Goal: Task Accomplishment & Management: Use online tool/utility

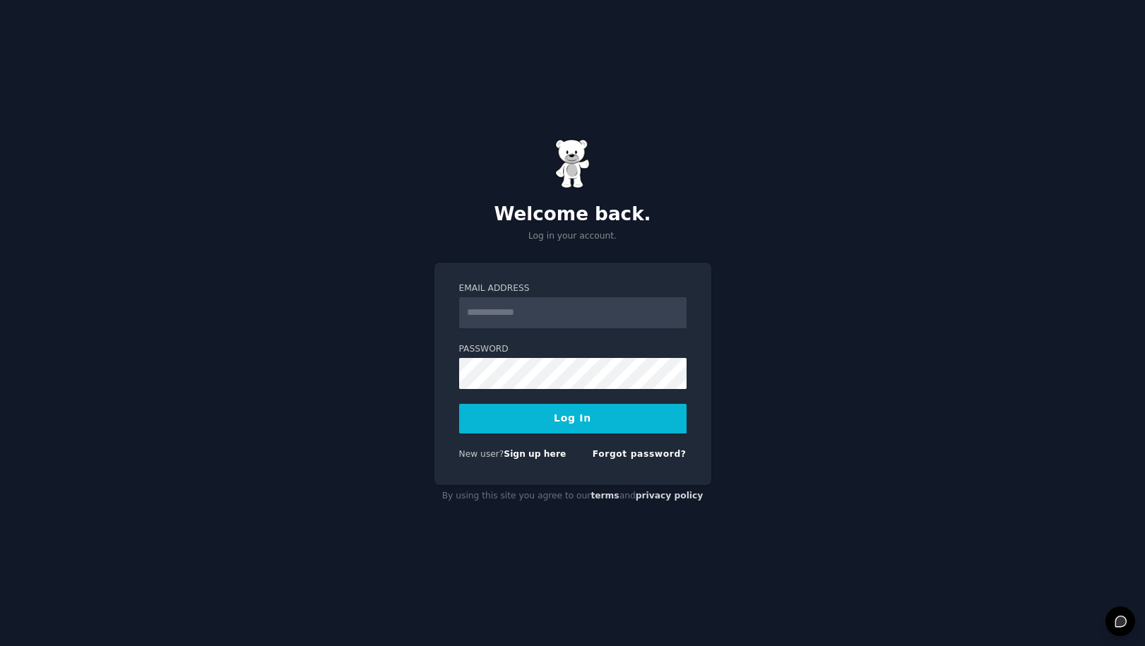
type input "**********"
click at [582, 417] on button "Log In" at bounding box center [572, 419] width 227 height 30
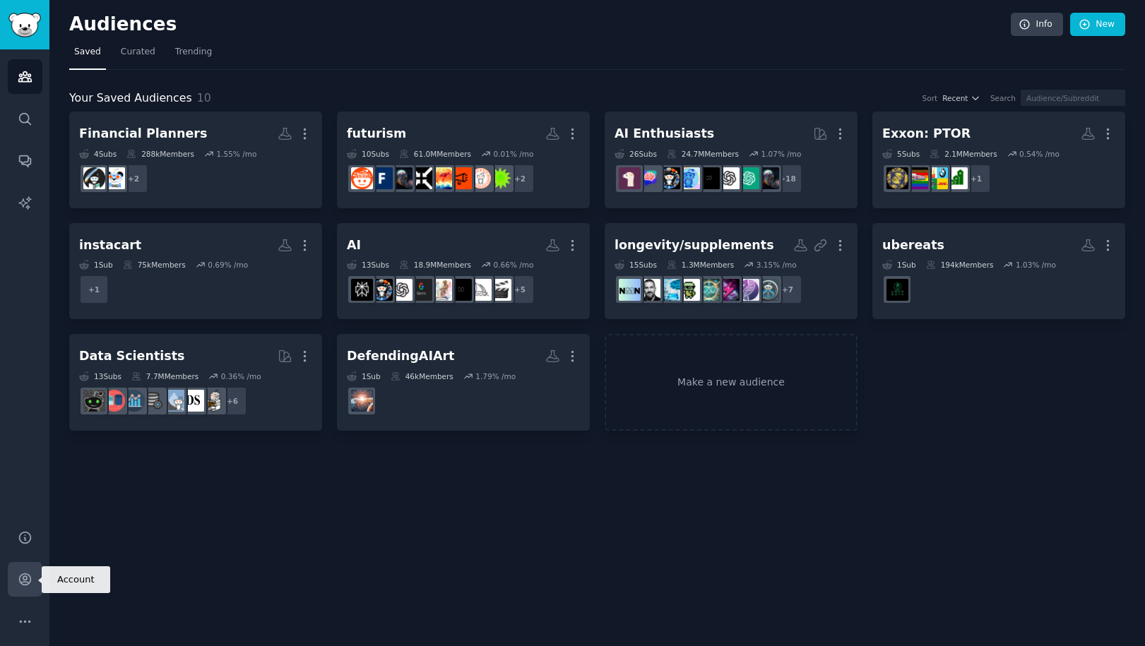
click at [27, 574] on icon "Sidebar" at bounding box center [24, 579] width 11 height 11
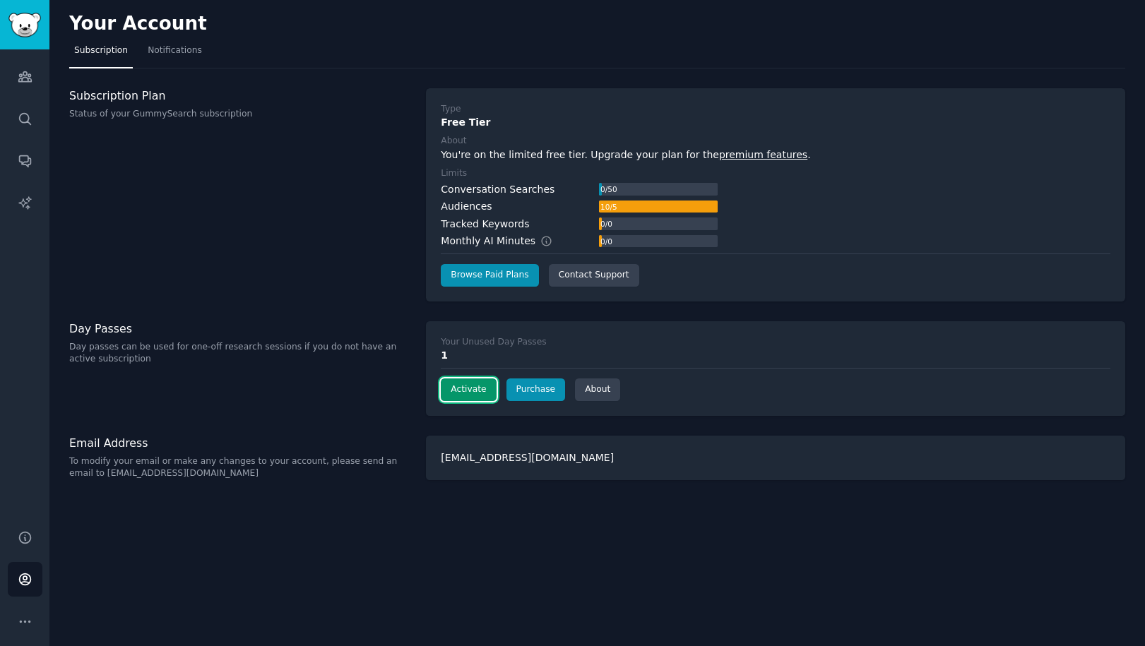
click at [470, 390] on button "Activate" at bounding box center [468, 390] width 55 height 23
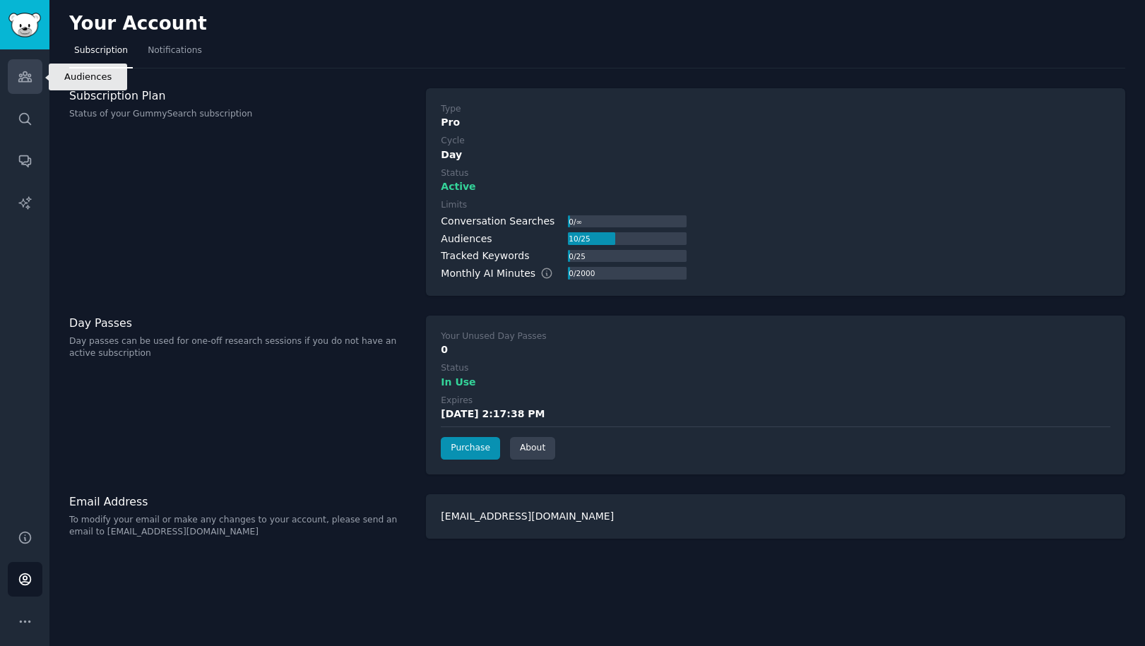
click at [40, 73] on link "Audiences" at bounding box center [25, 76] width 35 height 35
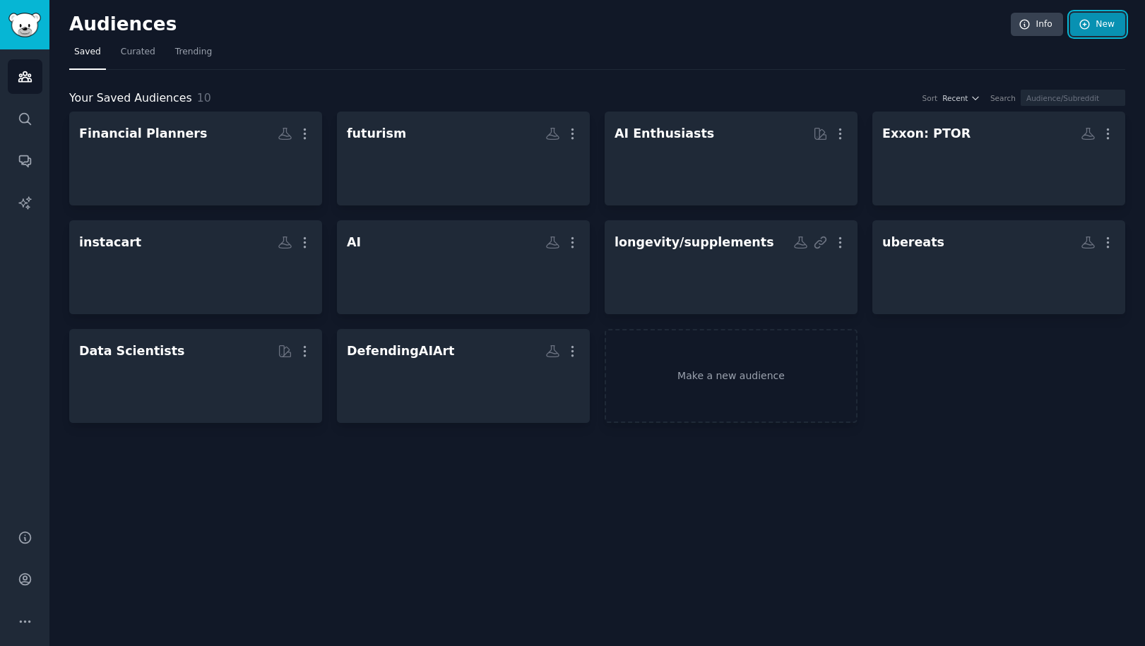
click at [1101, 21] on link "New" at bounding box center [1097, 25] width 55 height 24
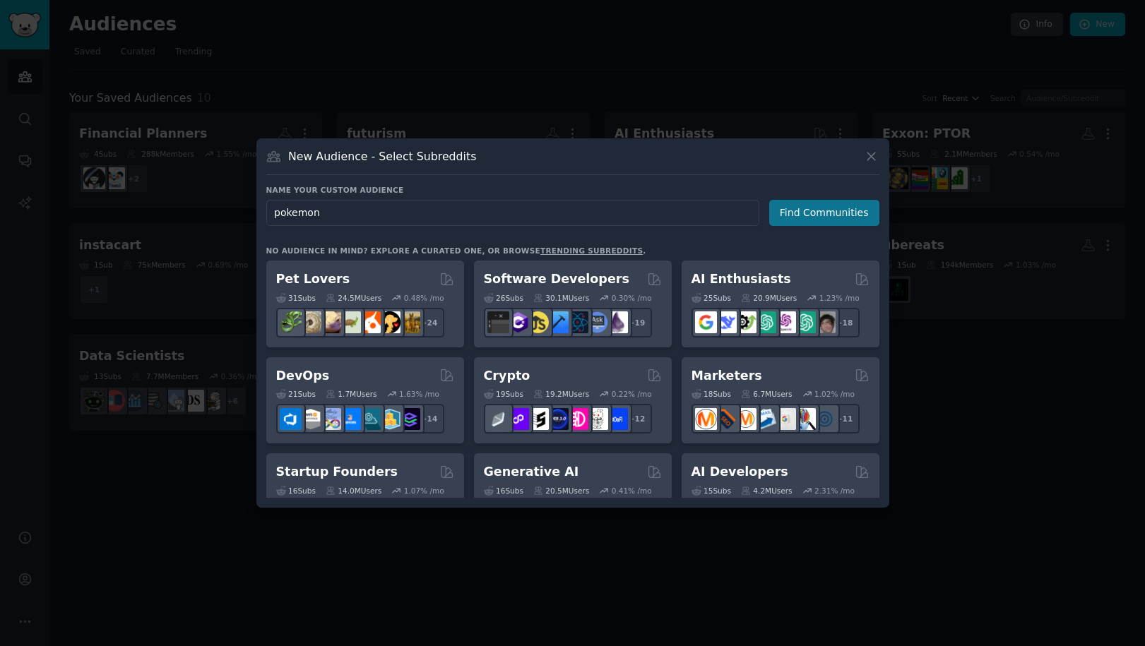
type input "pokemon"
click at [824, 223] on button "Find Communities" at bounding box center [824, 213] width 110 height 26
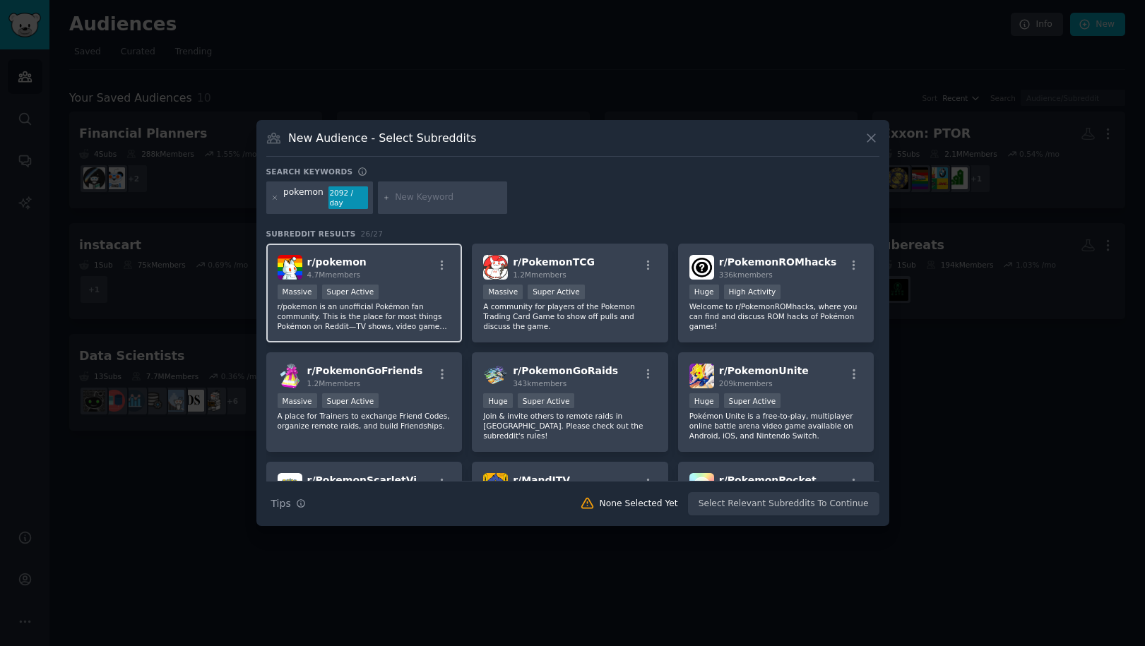
click at [438, 274] on div at bounding box center [443, 267] width 18 height 17
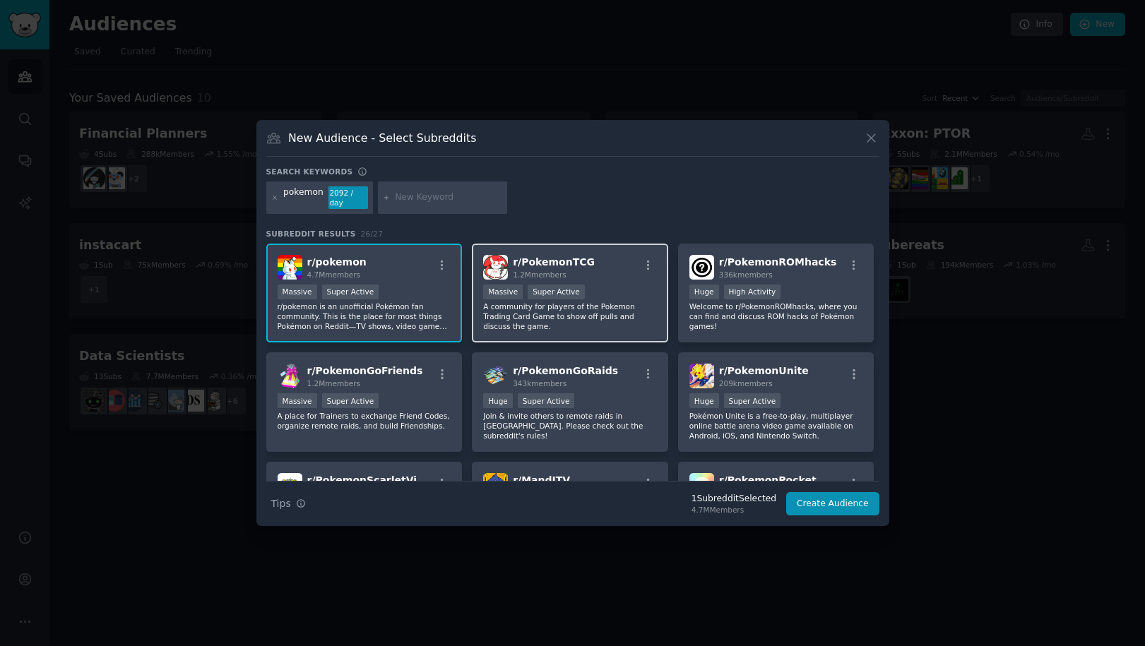
click at [600, 264] on div "r/ PokemonTCG 1.2M members" at bounding box center [570, 267] width 174 height 25
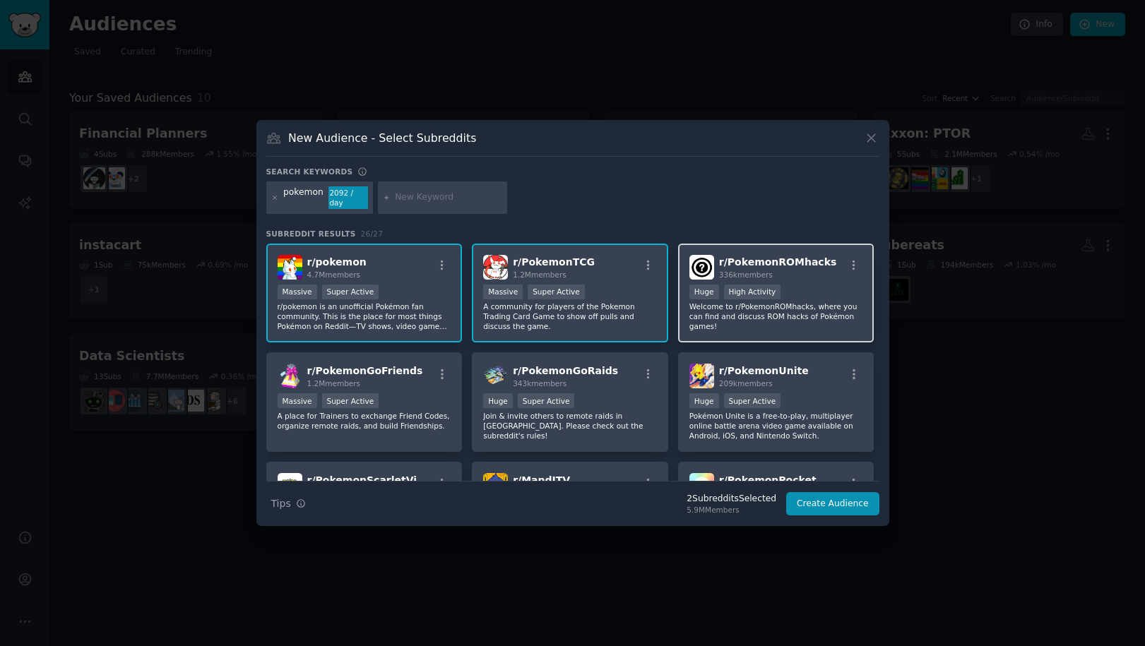
click at [805, 266] on span "r/ PokemonROMhacks" at bounding box center [777, 261] width 117 height 11
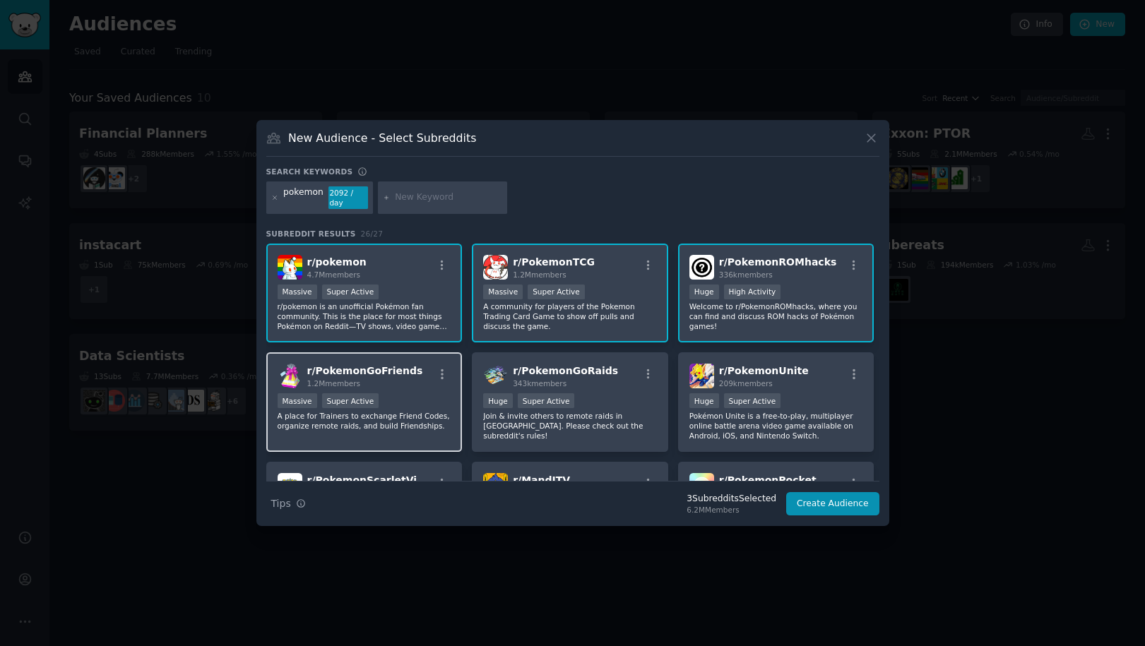
click at [419, 369] on div "r/ PokemonGoFriends 1.2M members" at bounding box center [365, 376] width 174 height 25
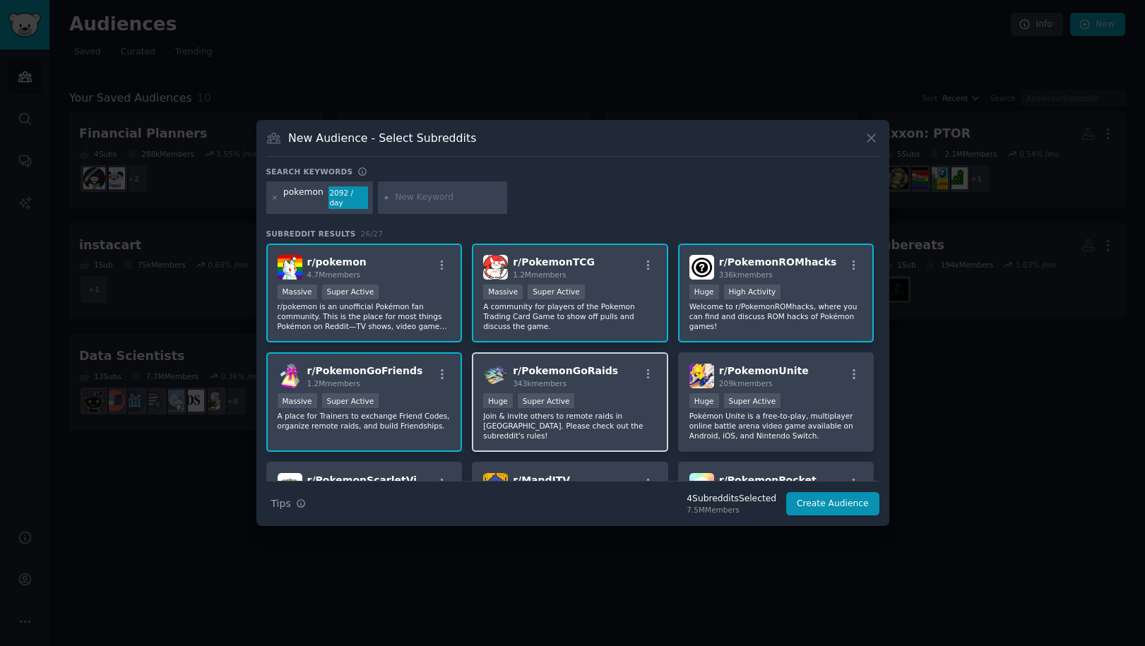
click at [605, 375] on div "r/ PokemonGoRaids 343k members" at bounding box center [570, 376] width 174 height 25
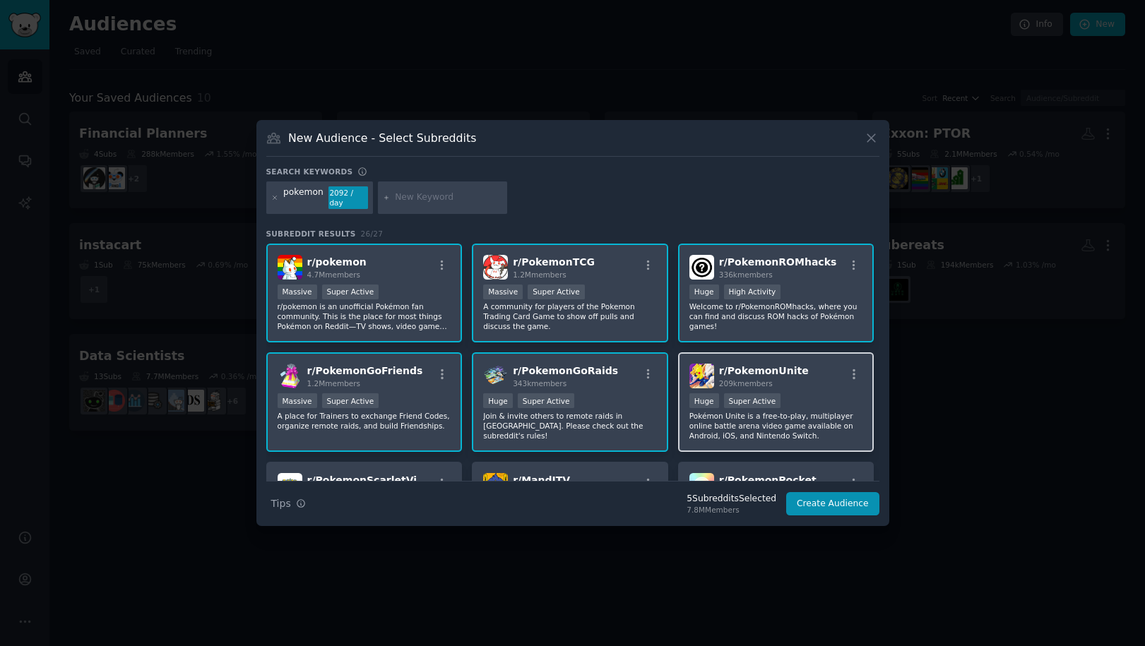
click at [762, 368] on span "r/ PokemonUnite" at bounding box center [764, 370] width 90 height 11
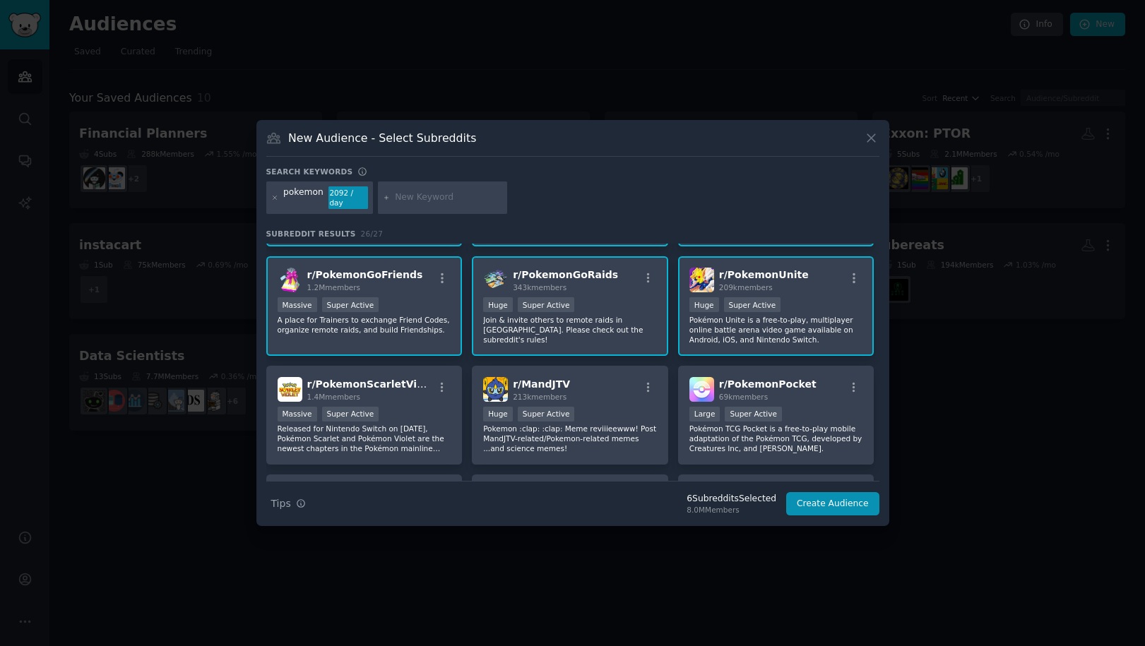
scroll to position [100, 0]
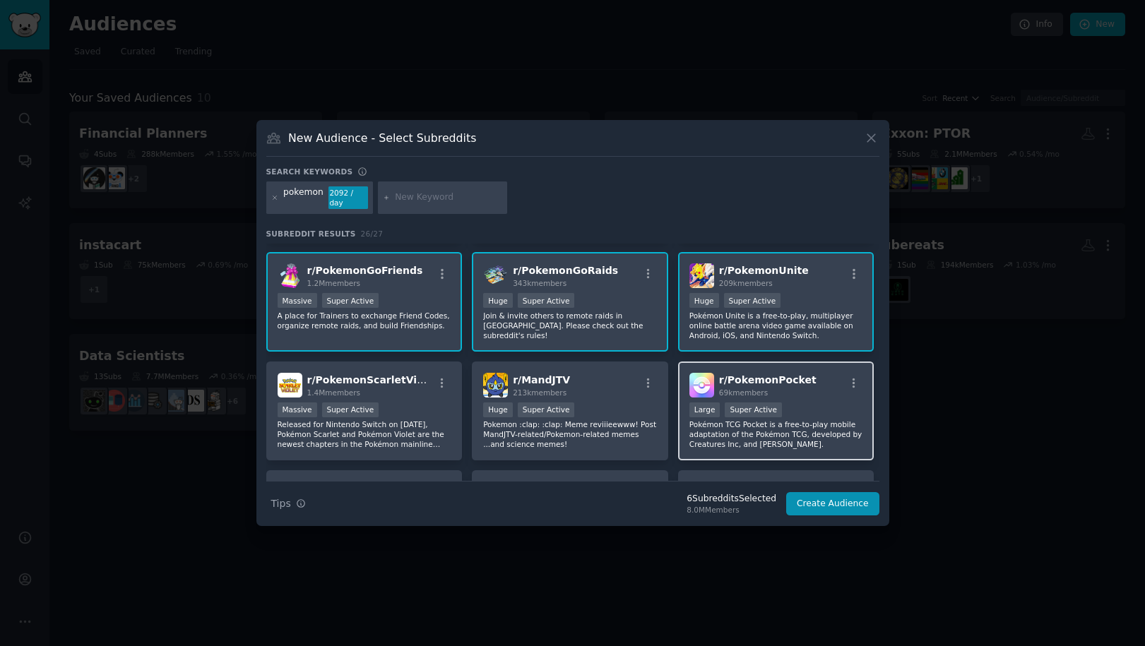
click at [772, 377] on span "r/ PokemonPocket" at bounding box center [767, 379] width 97 height 11
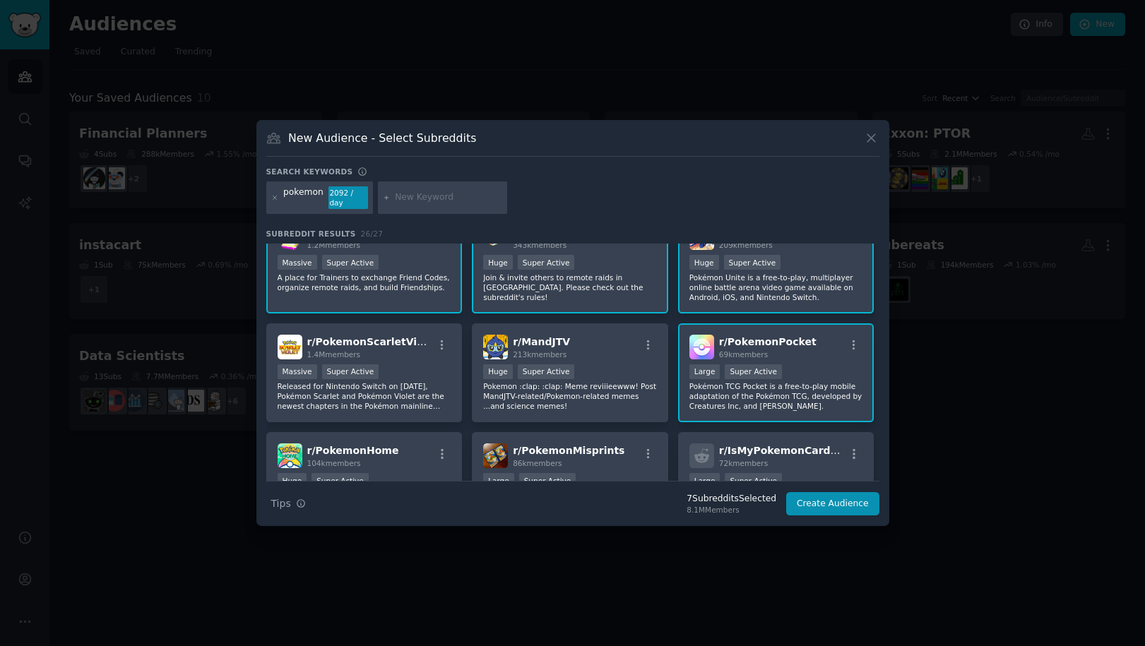
scroll to position [140, 0]
click at [421, 336] on div "r/ PokemonScarletViolet 1.4M members" at bounding box center [365, 345] width 174 height 25
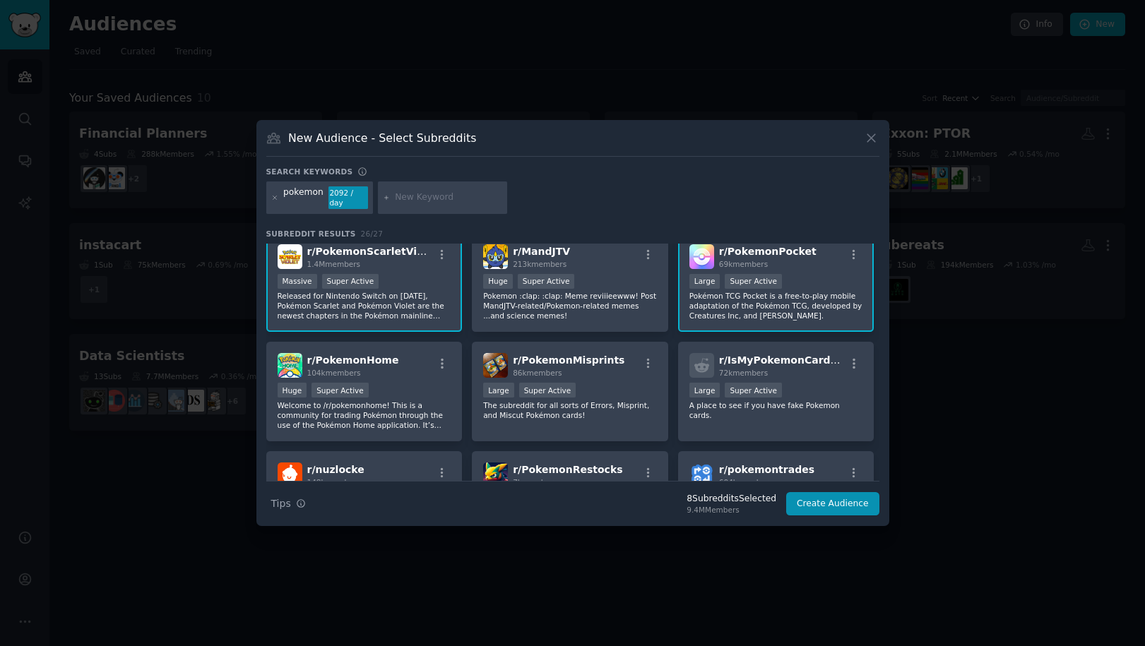
scroll to position [259, 0]
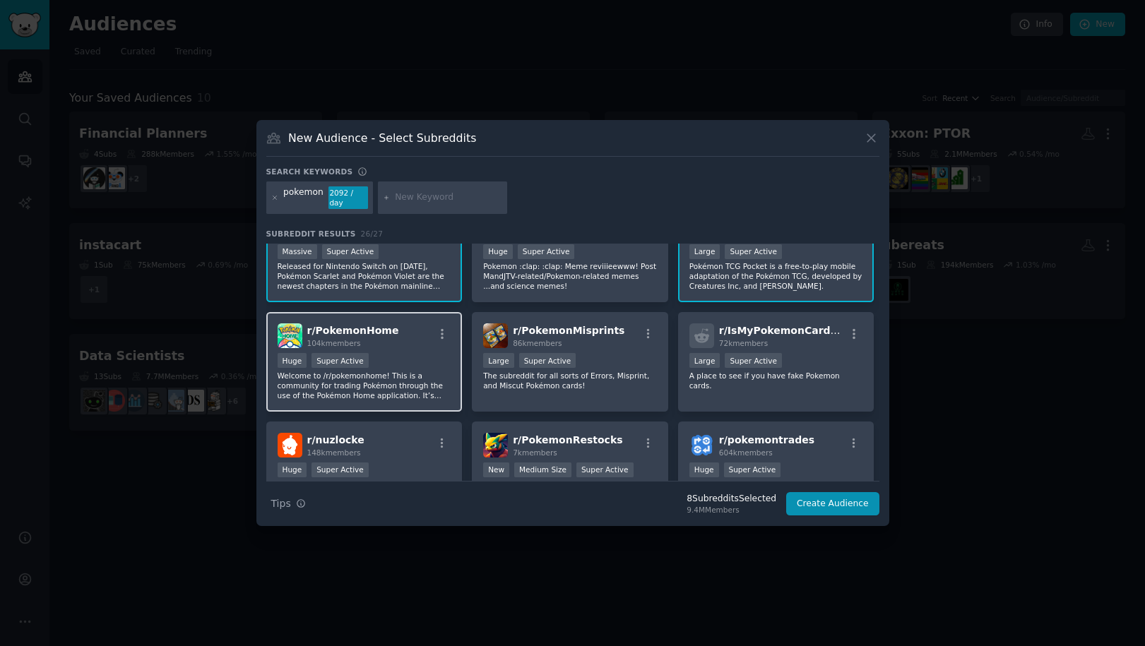
click at [420, 351] on div "r/ PokemonHome 104k members Huge Super Active Welcome to /r/pokemonhome! This i…" at bounding box center [364, 362] width 196 height 100
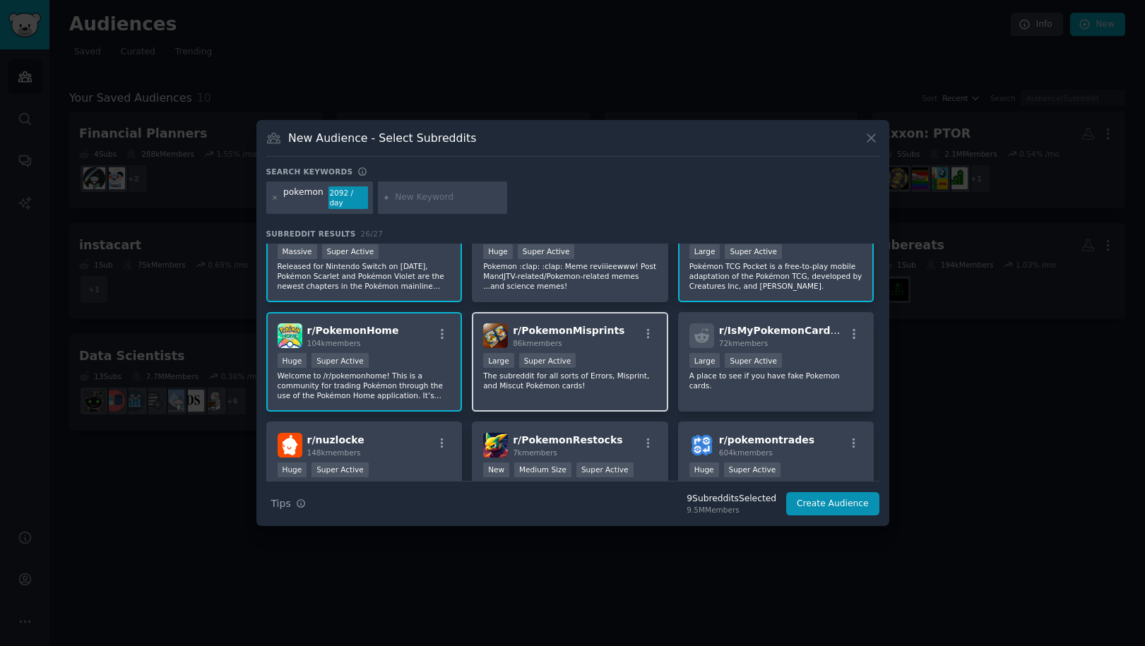
click at [615, 355] on div "Large Super Active" at bounding box center [570, 362] width 174 height 18
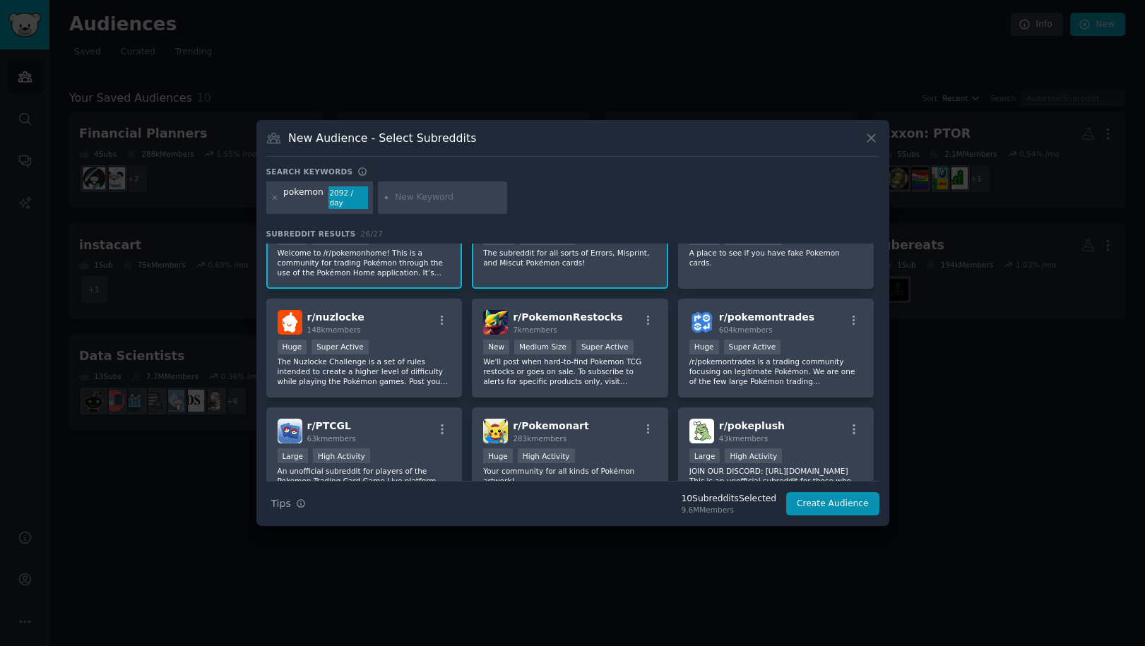
scroll to position [384, 0]
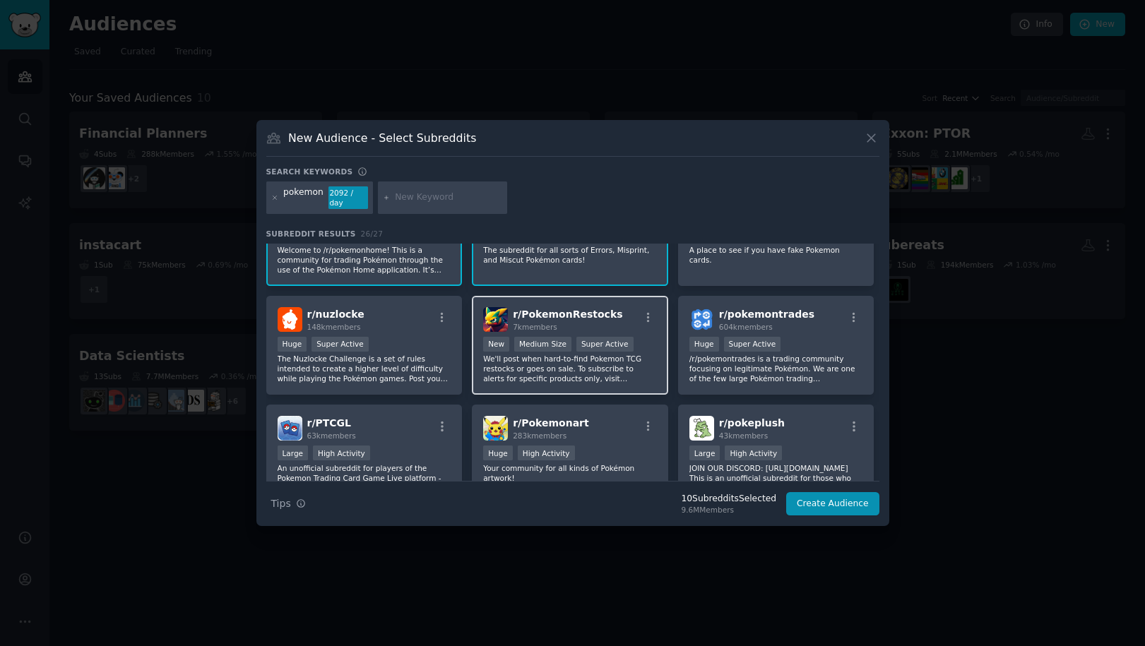
click at [622, 319] on div "r/ PokemonRestocks 7k members" at bounding box center [570, 319] width 174 height 25
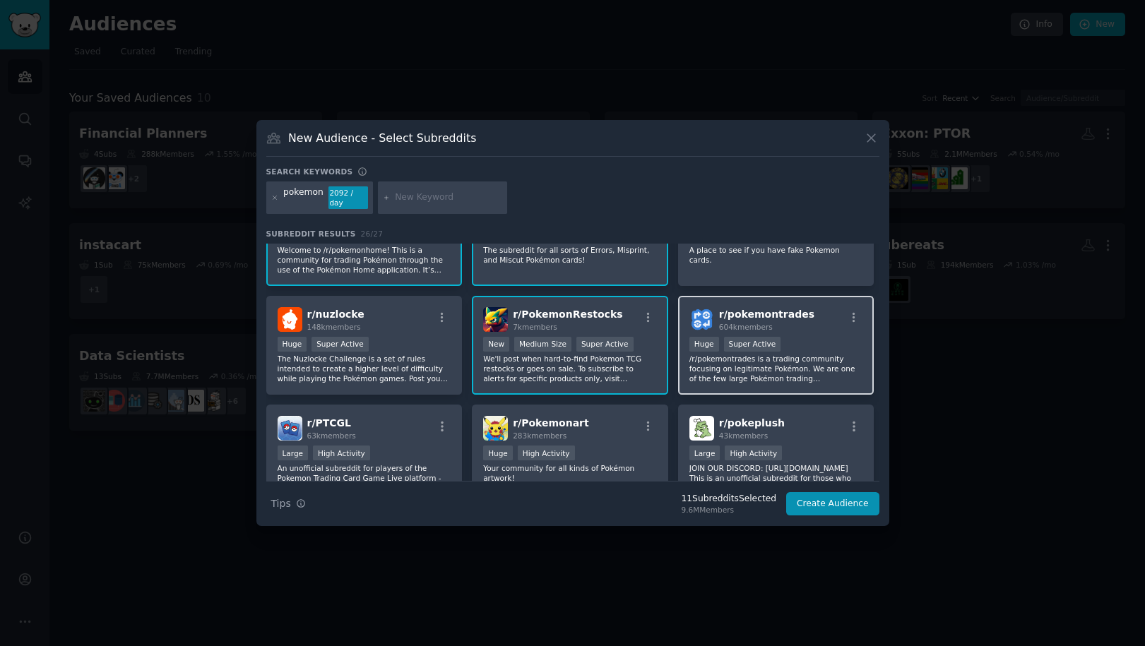
click at [788, 309] on span "r/ pokemontrades" at bounding box center [766, 314] width 95 height 11
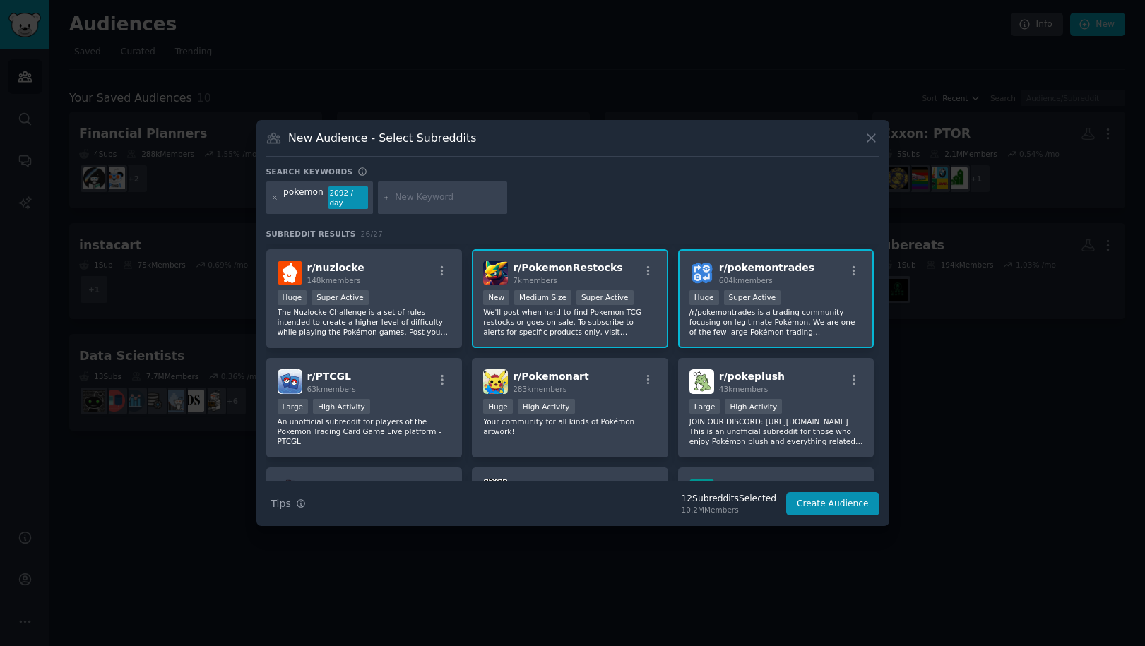
scroll to position [472, 0]
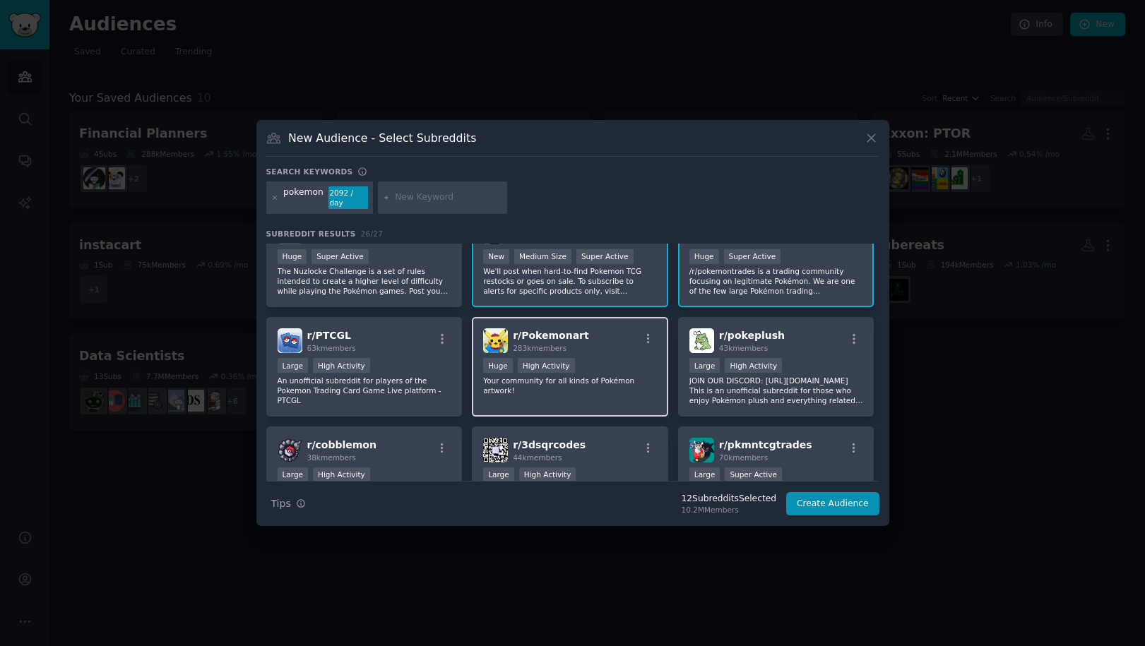
click at [536, 331] on span "r/ Pokemonart" at bounding box center [551, 335] width 76 height 11
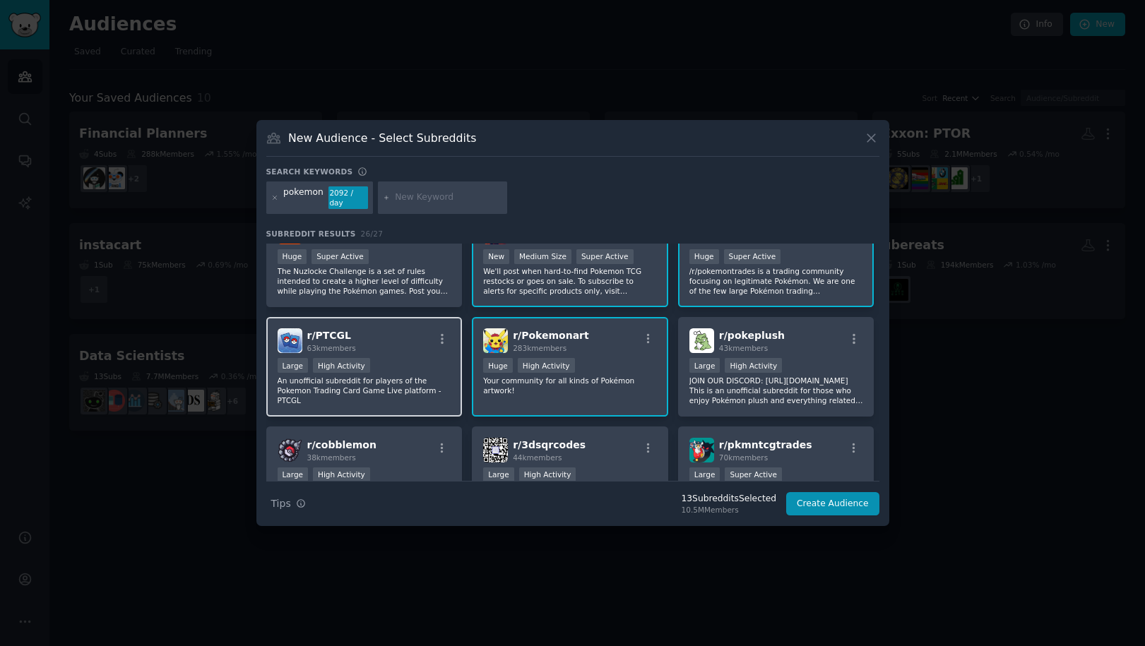
click at [386, 331] on div "r/ PTCGL 63k members" at bounding box center [365, 341] width 174 height 25
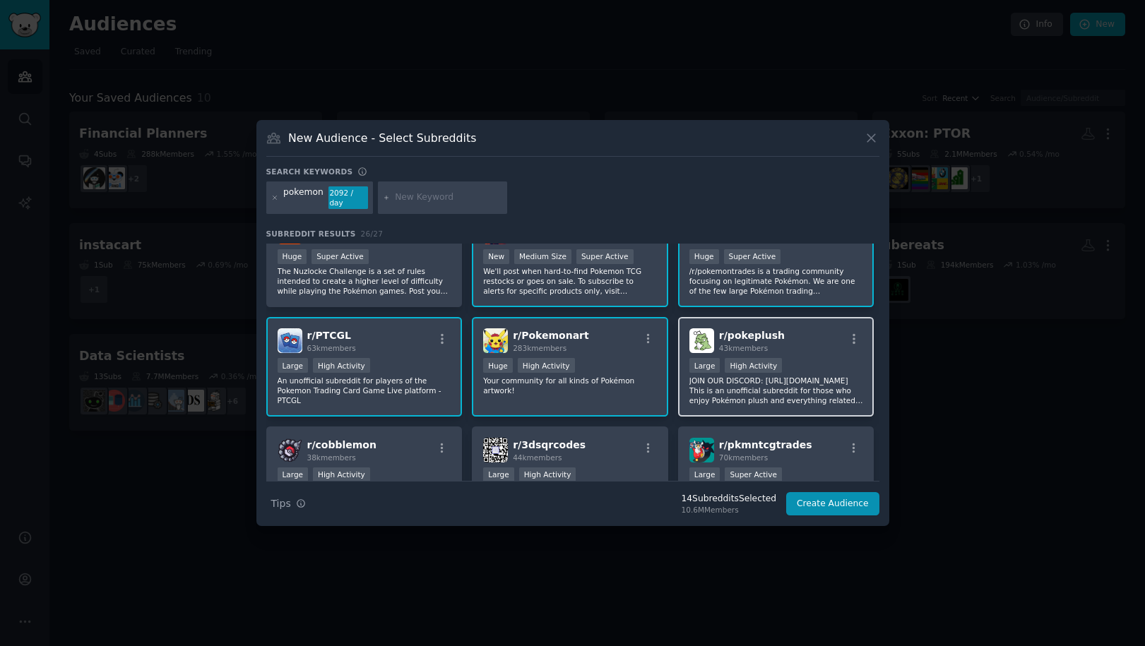
click at [797, 330] on div "r/ pokeplush 43k members" at bounding box center [777, 341] width 174 height 25
click at [417, 201] on input "text" at bounding box center [448, 197] width 107 height 13
type input "ptcgp"
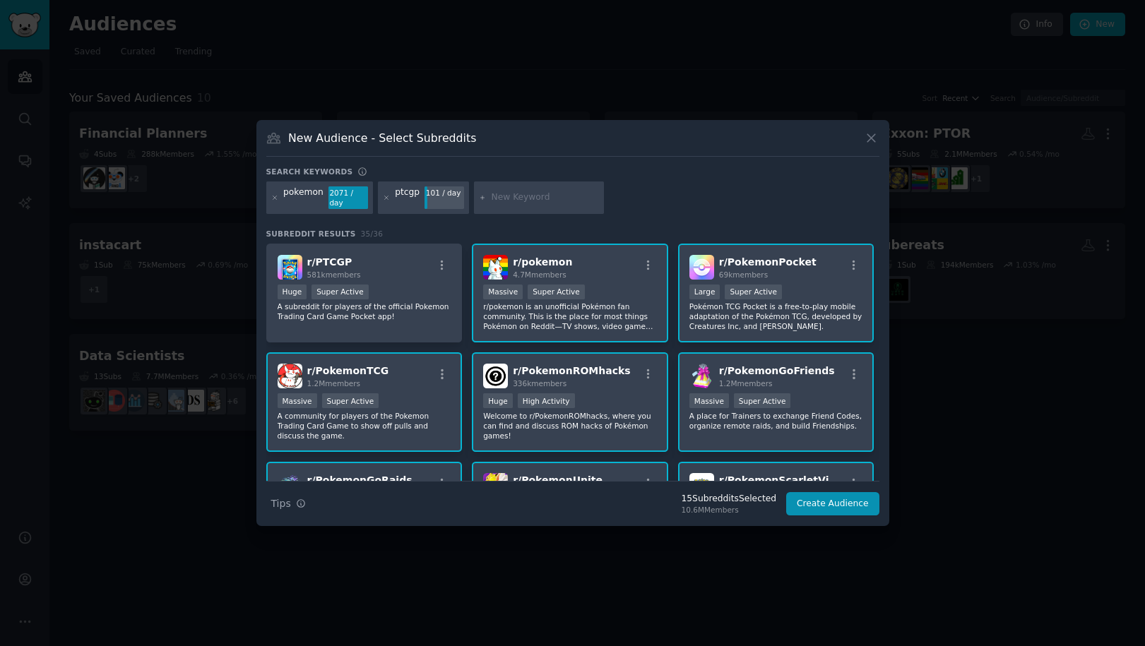
scroll to position [10, 0]
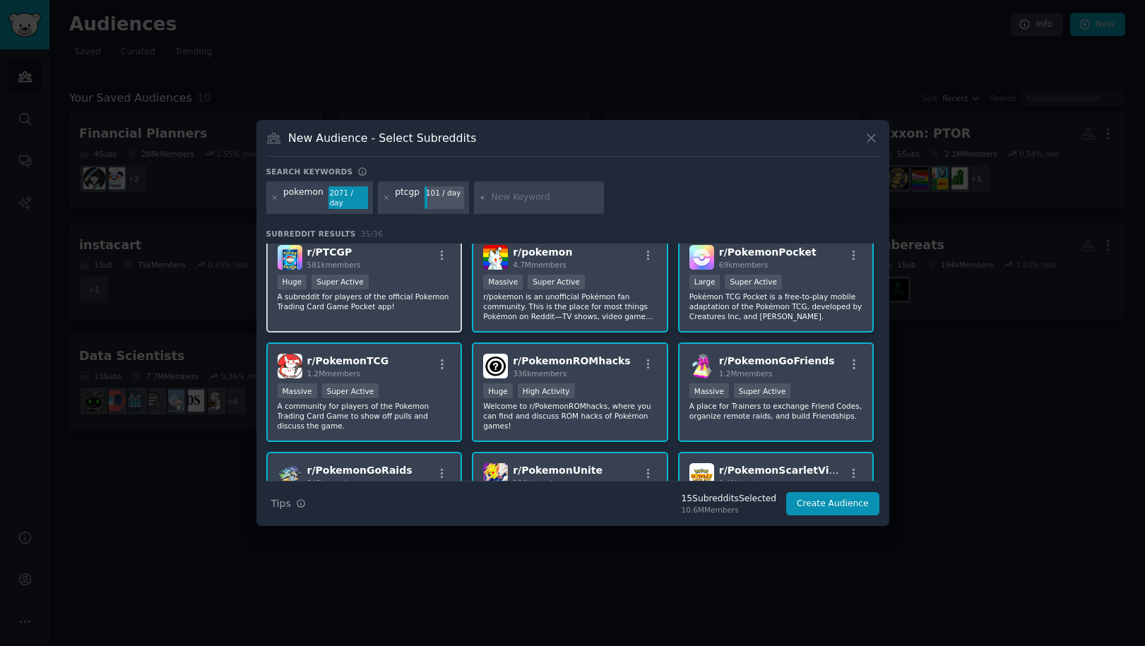
click at [422, 247] on div "r/ PTCGP 581k members" at bounding box center [365, 257] width 174 height 25
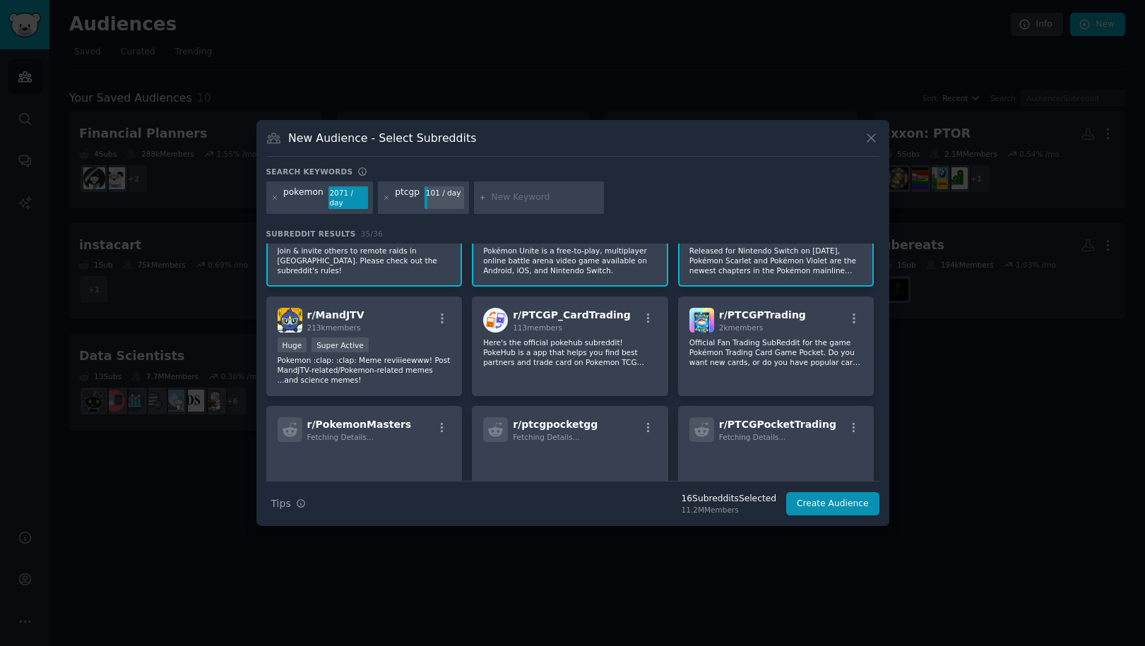
scroll to position [289, 0]
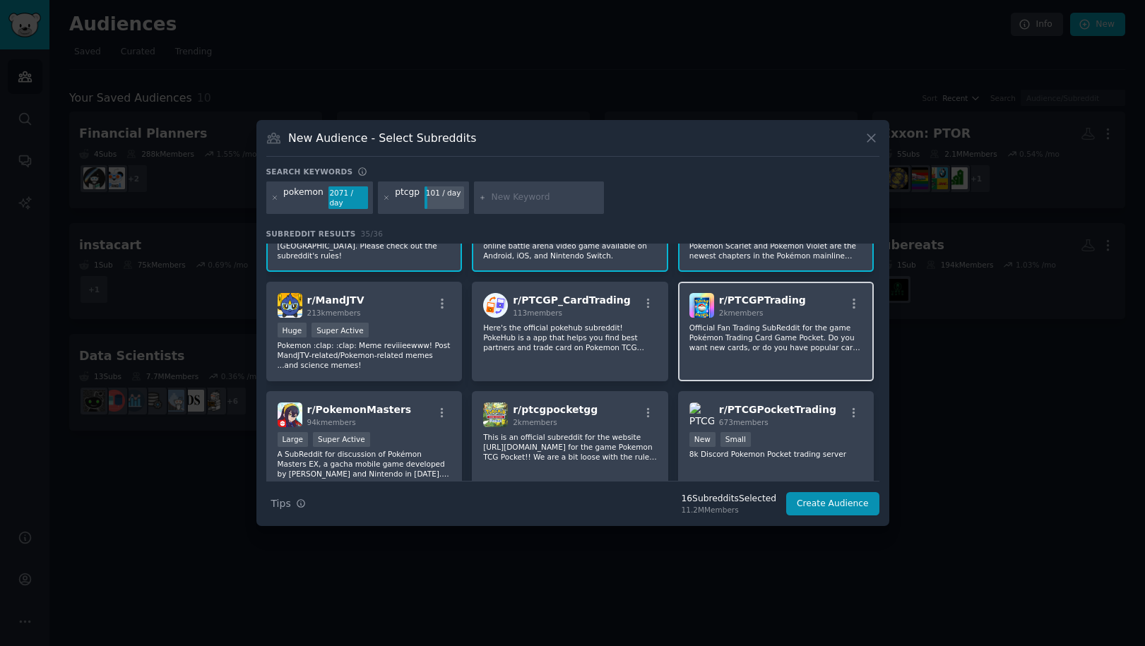
click at [782, 315] on div "r/ PTCGPTrading 2k members Official Fan Trading SubReddit for the game Pokémon …" at bounding box center [776, 332] width 196 height 100
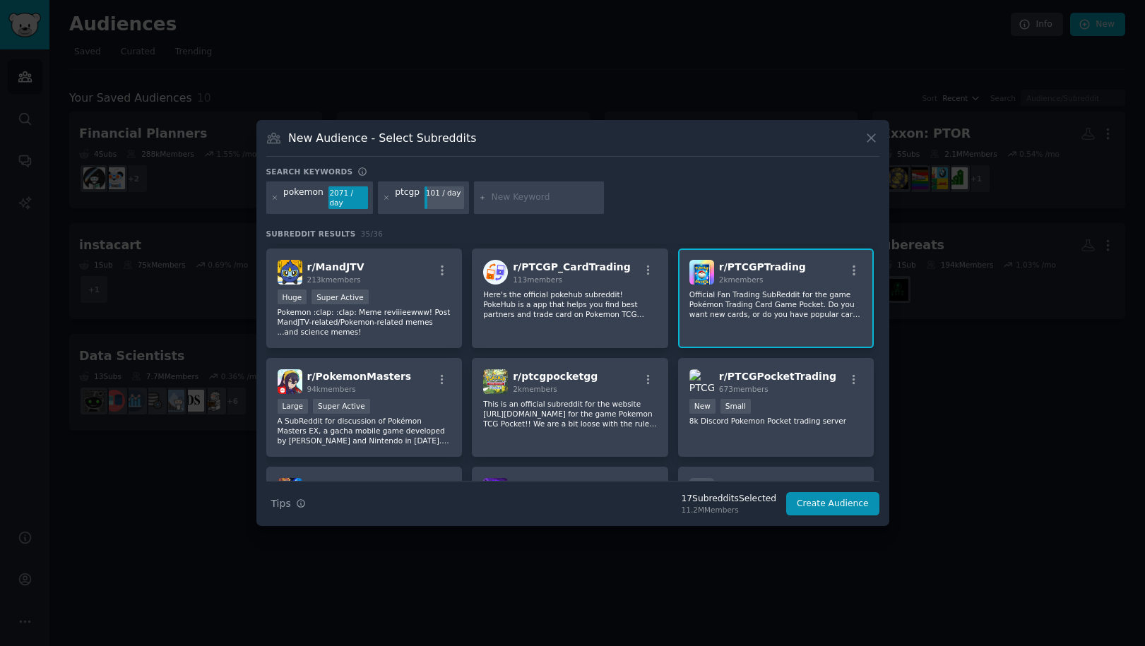
scroll to position [326, 0]
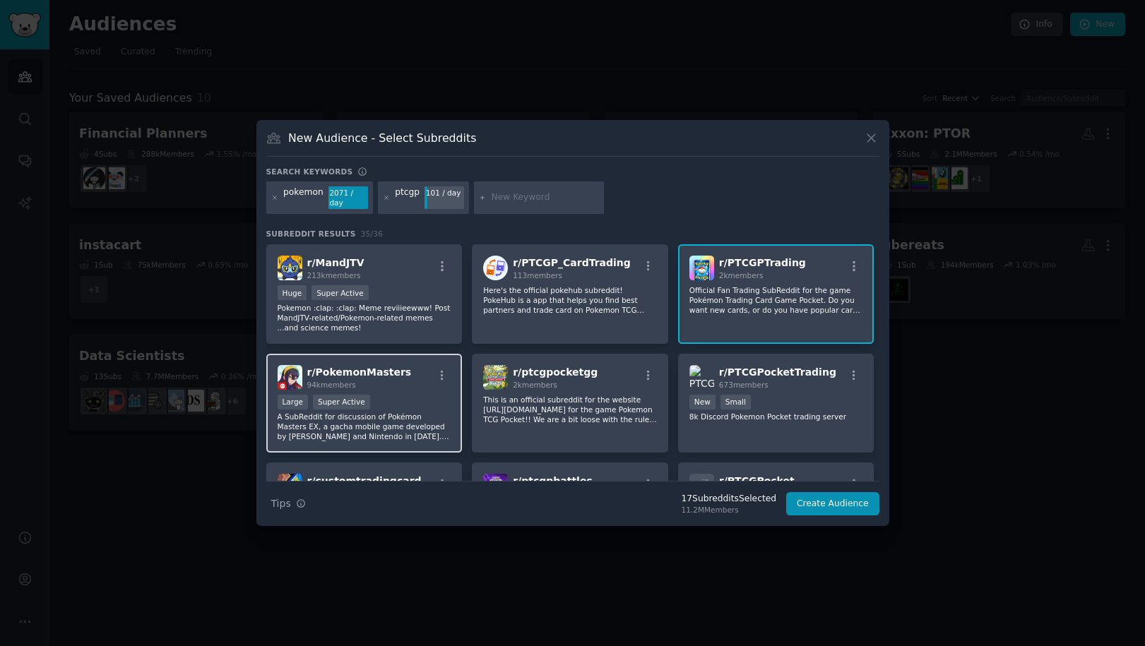
click at [429, 376] on div "r/ PokemonMasters 94k members" at bounding box center [365, 377] width 174 height 25
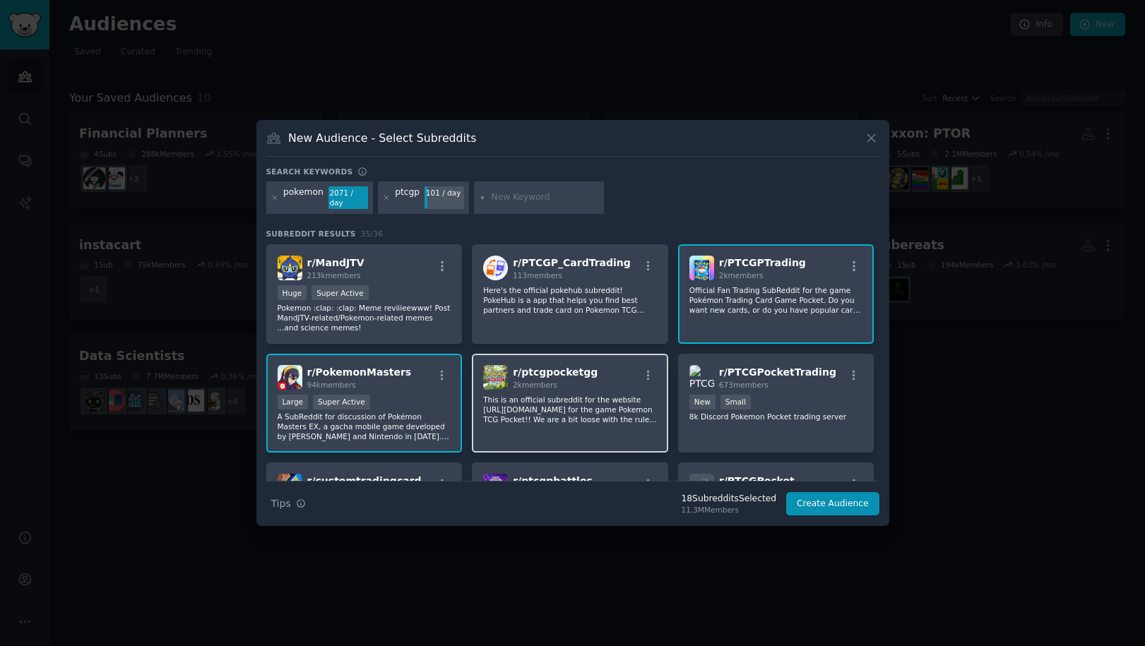
click at [602, 374] on div "r/ ptcgpocketgg 2k members" at bounding box center [570, 377] width 174 height 25
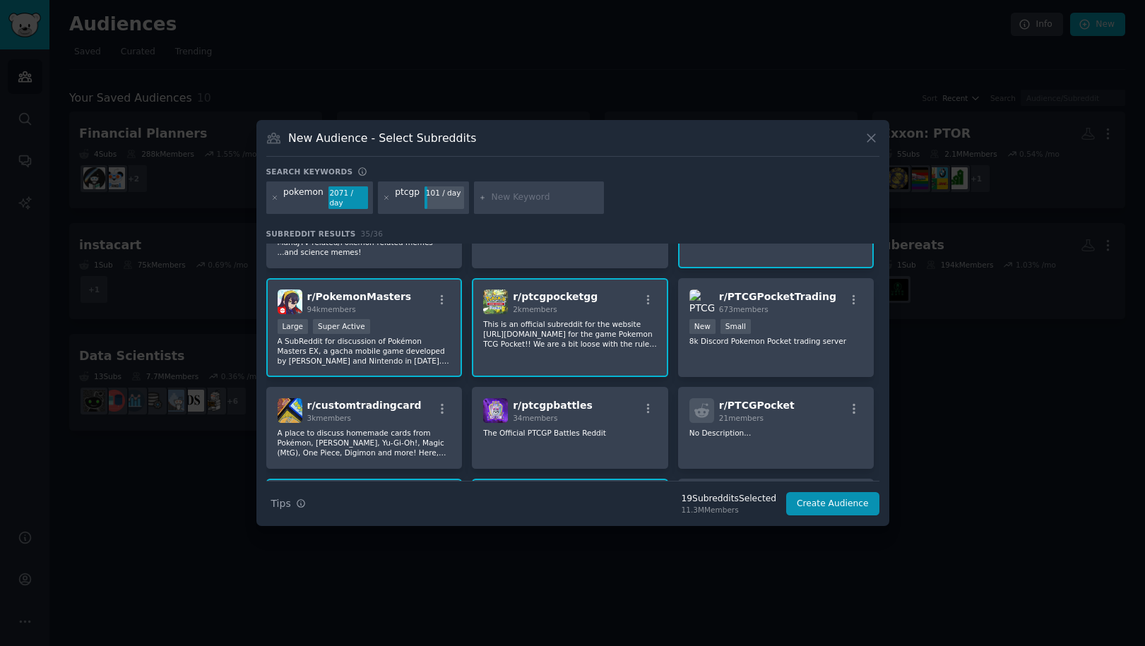
scroll to position [404, 0]
click at [824, 496] on button "Create Audience" at bounding box center [832, 504] width 93 height 24
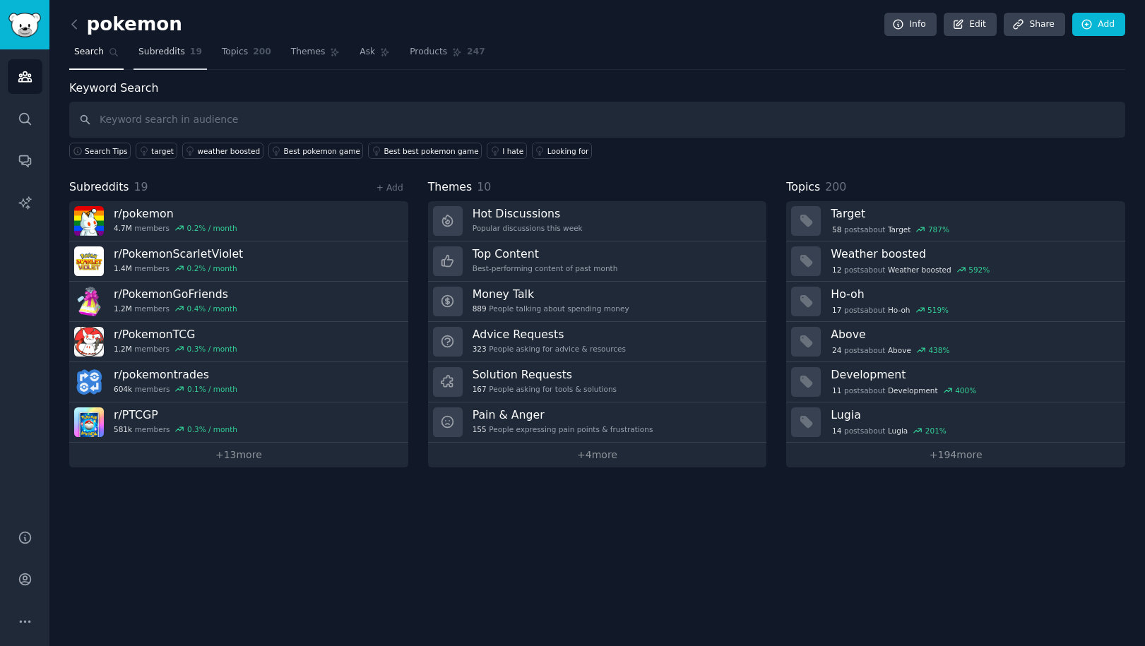
click at [169, 57] on span "Subreddits" at bounding box center [161, 52] width 47 height 13
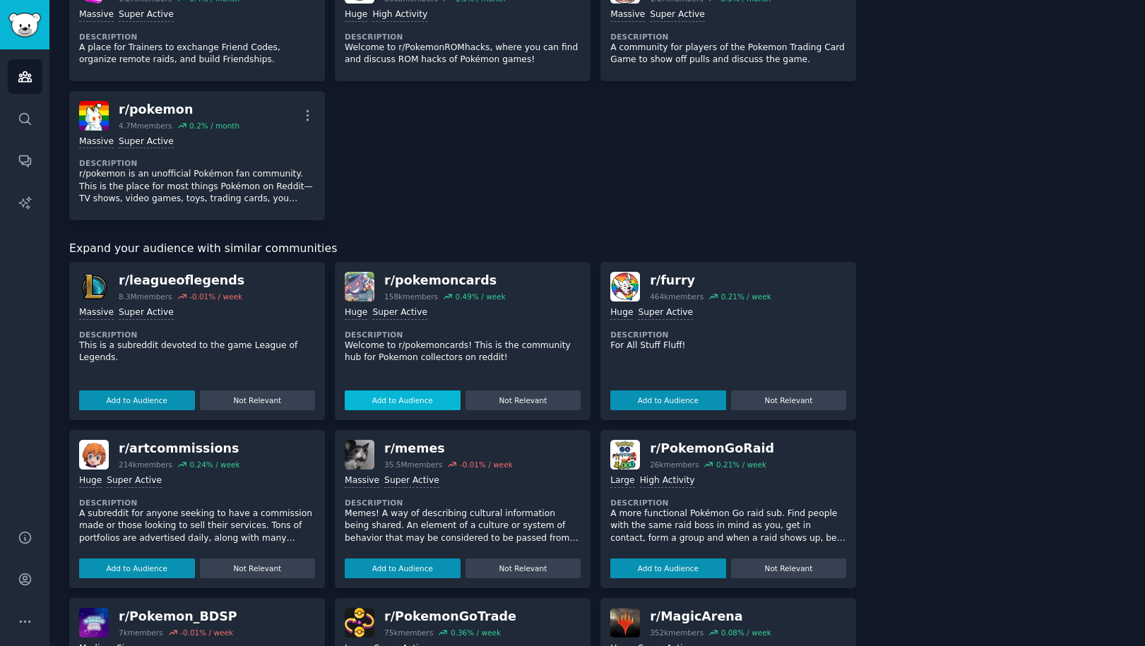
scroll to position [848, 0]
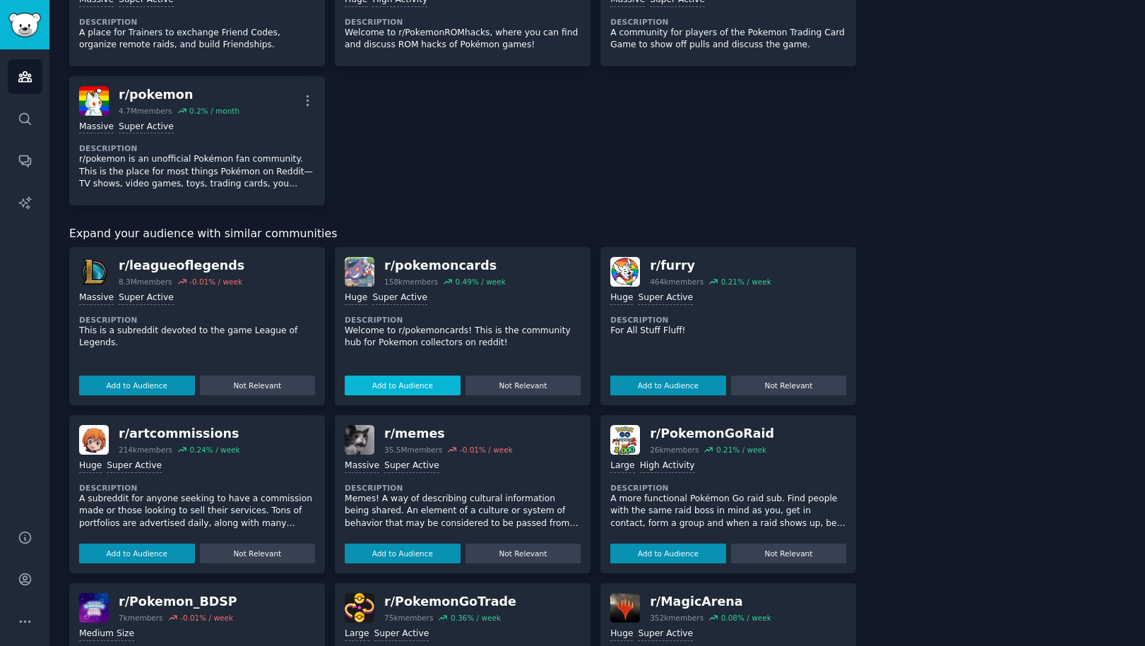
click at [434, 384] on button "Add to Audience" at bounding box center [403, 386] width 116 height 20
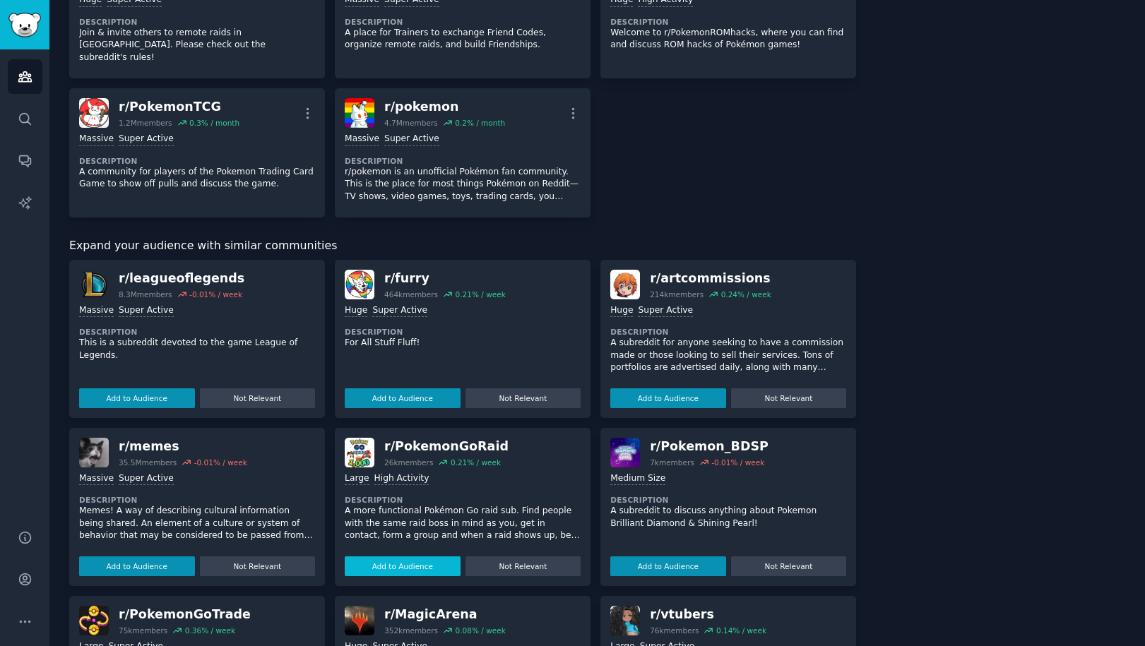
click at [403, 557] on button "Add to Audience" at bounding box center [403, 567] width 116 height 20
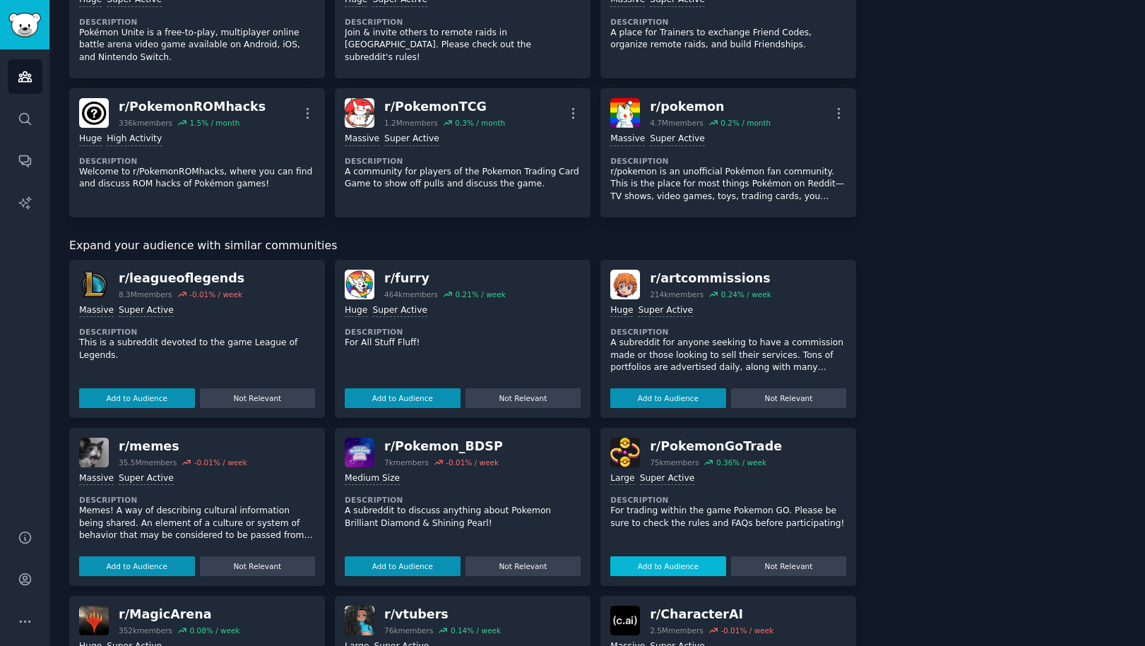
click at [685, 561] on button "Add to Audience" at bounding box center [668, 567] width 116 height 20
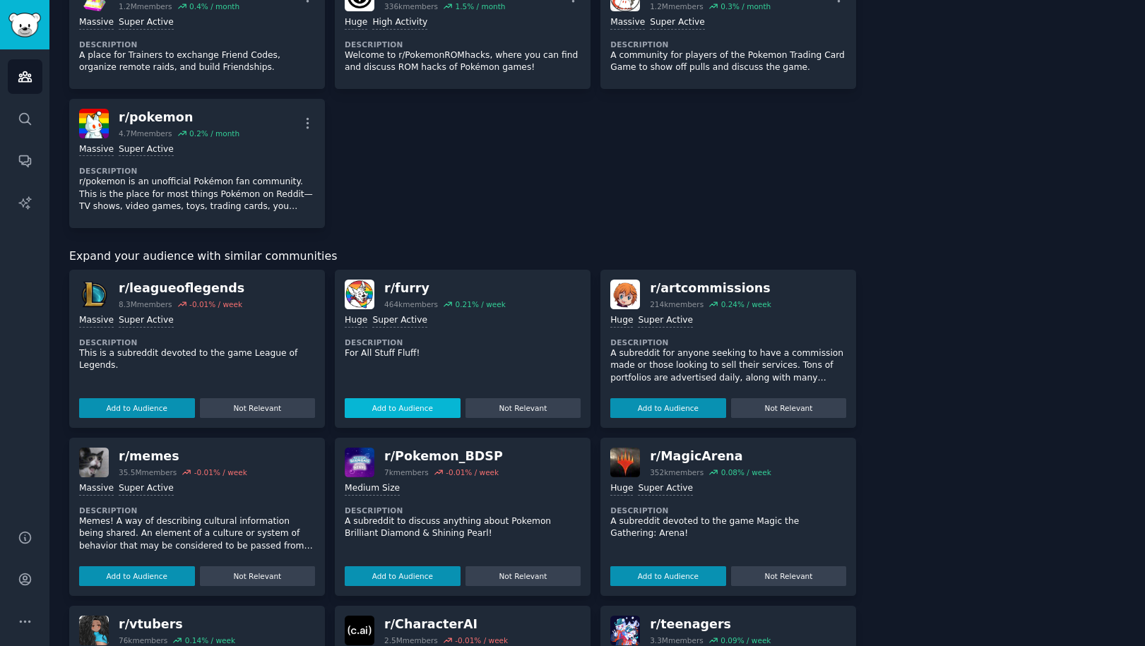
scroll to position [1032, 0]
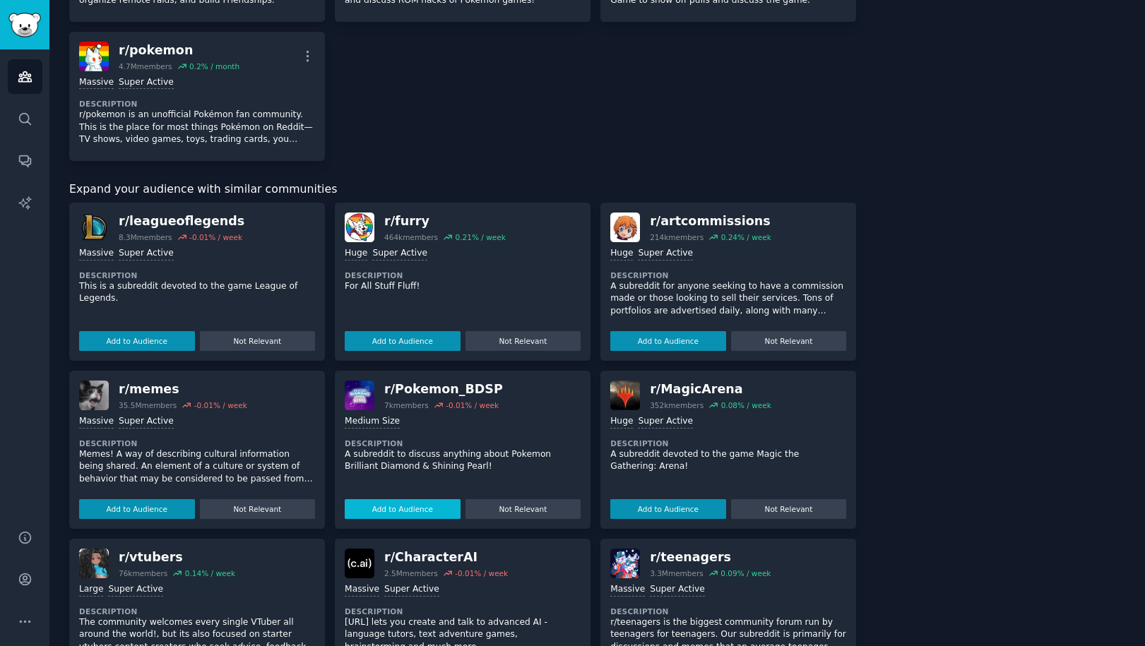
click at [396, 512] on button "Add to Audience" at bounding box center [403, 509] width 116 height 20
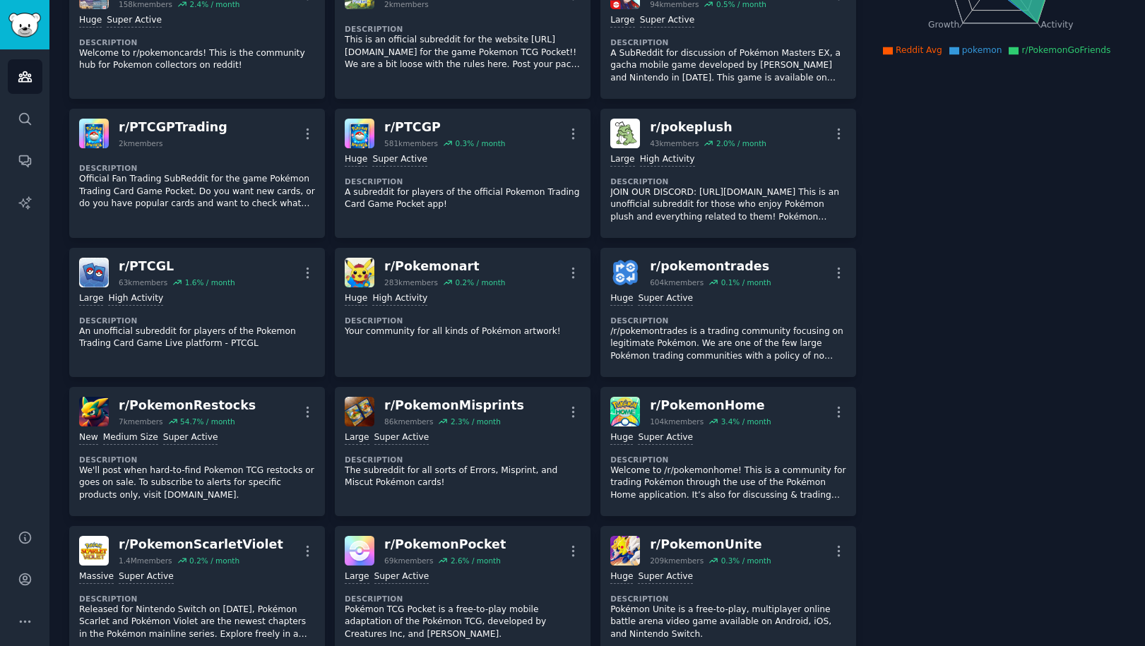
scroll to position [0, 0]
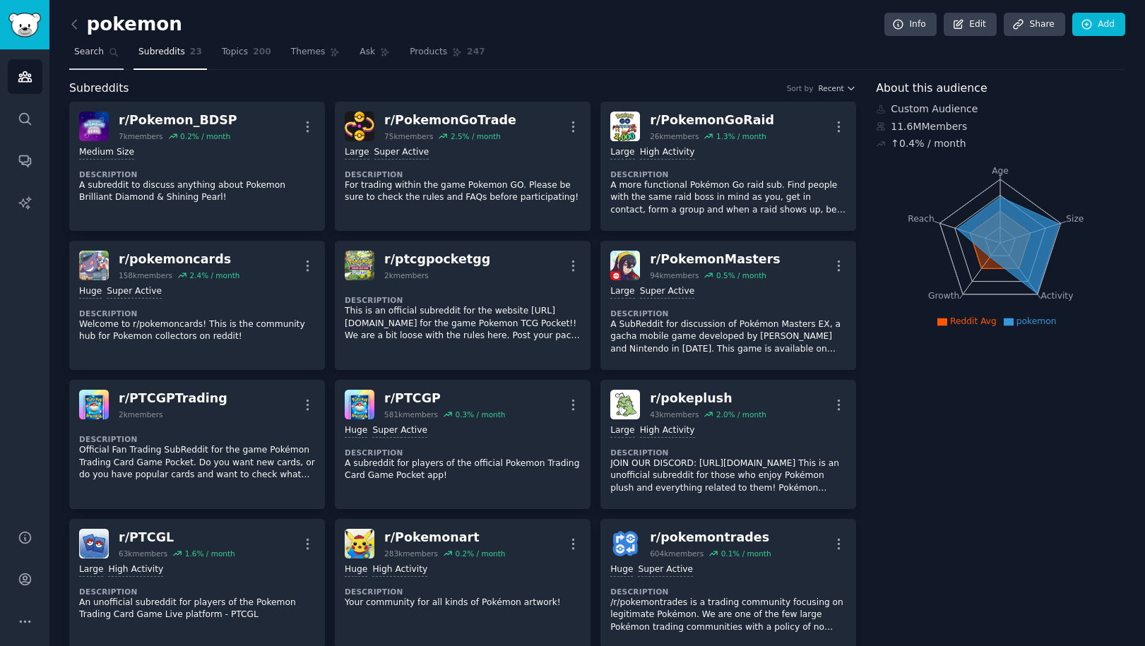
click at [95, 48] on span "Search" at bounding box center [89, 52] width 30 height 13
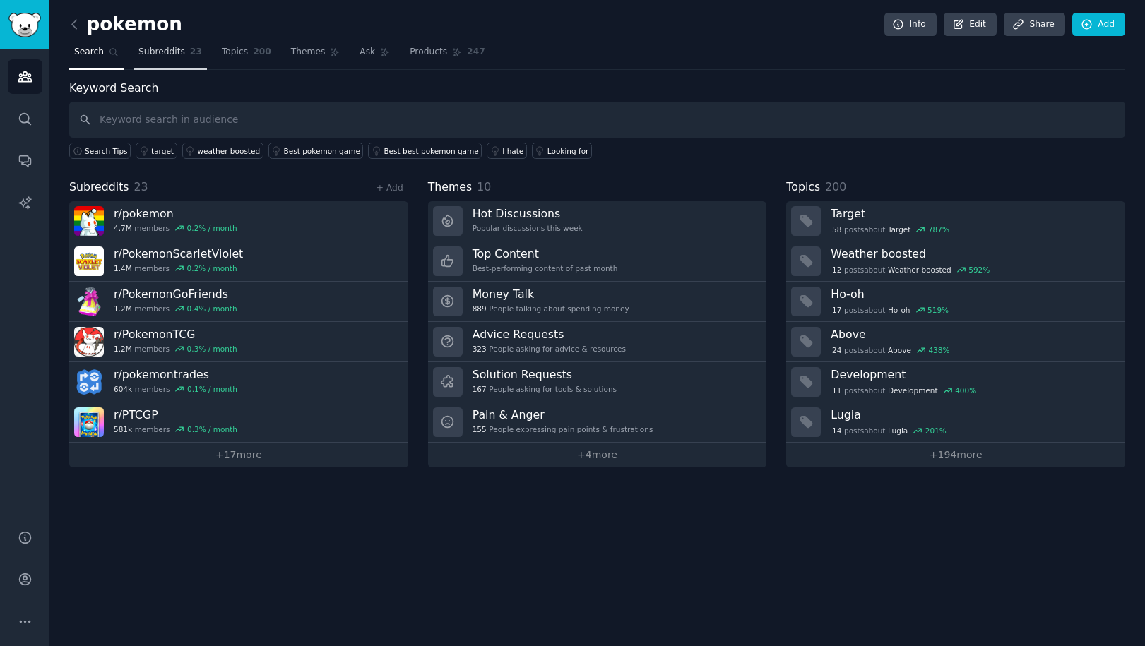
click at [180, 49] on span "Subreddits" at bounding box center [161, 52] width 47 height 13
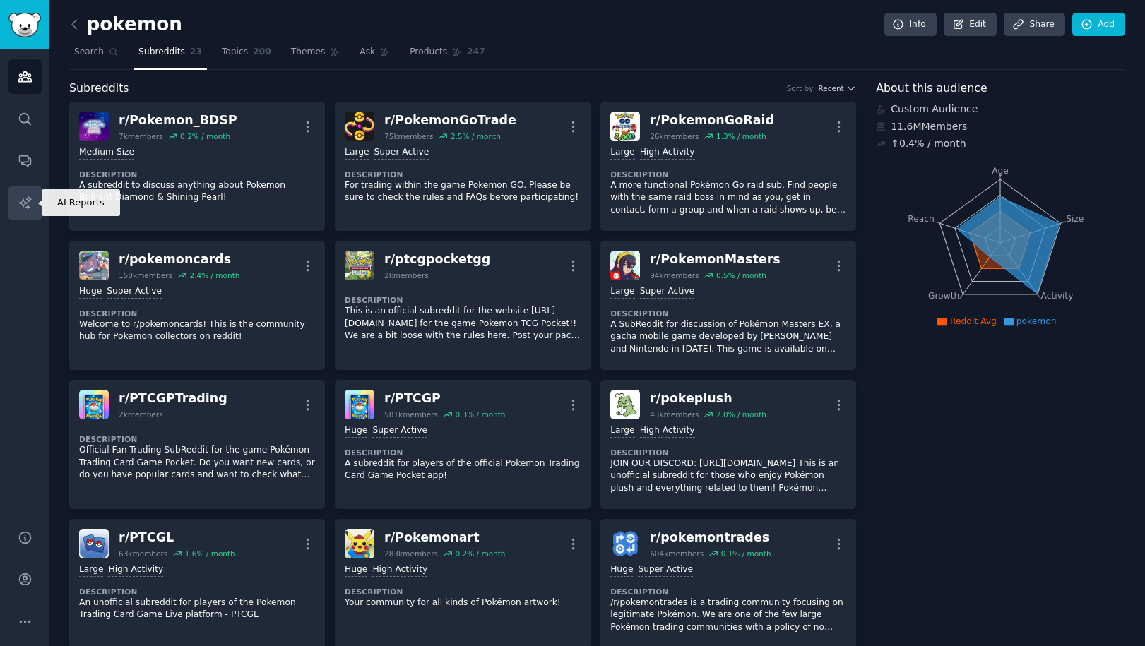
click at [25, 206] on icon "Sidebar" at bounding box center [25, 203] width 15 height 15
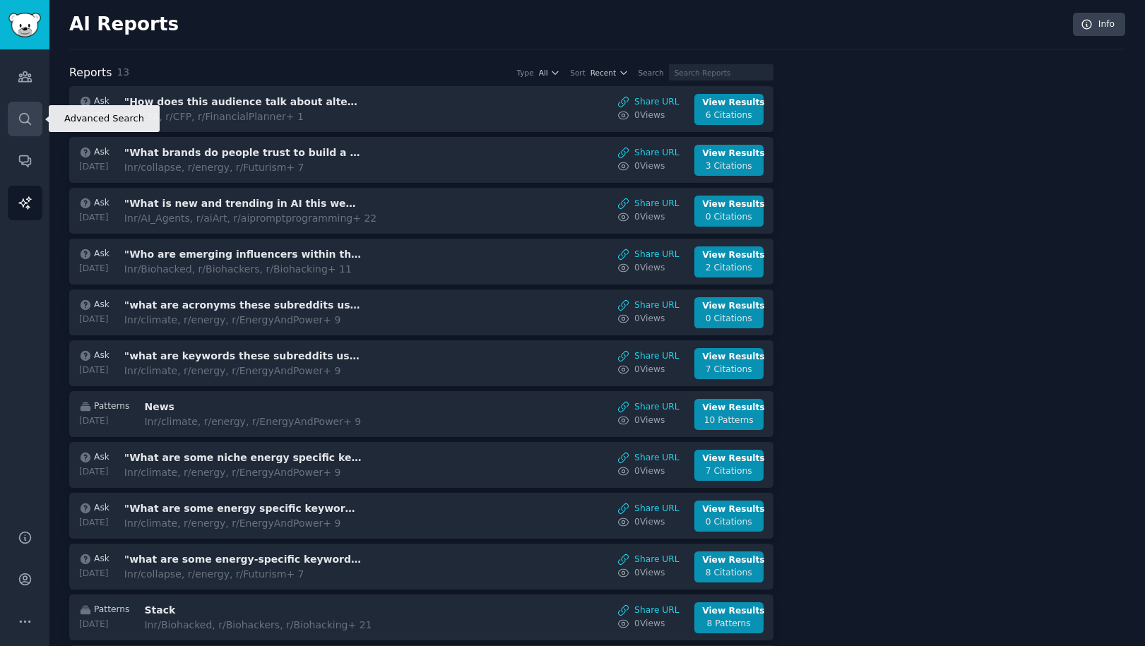
click at [33, 114] on link "Search" at bounding box center [25, 119] width 35 height 35
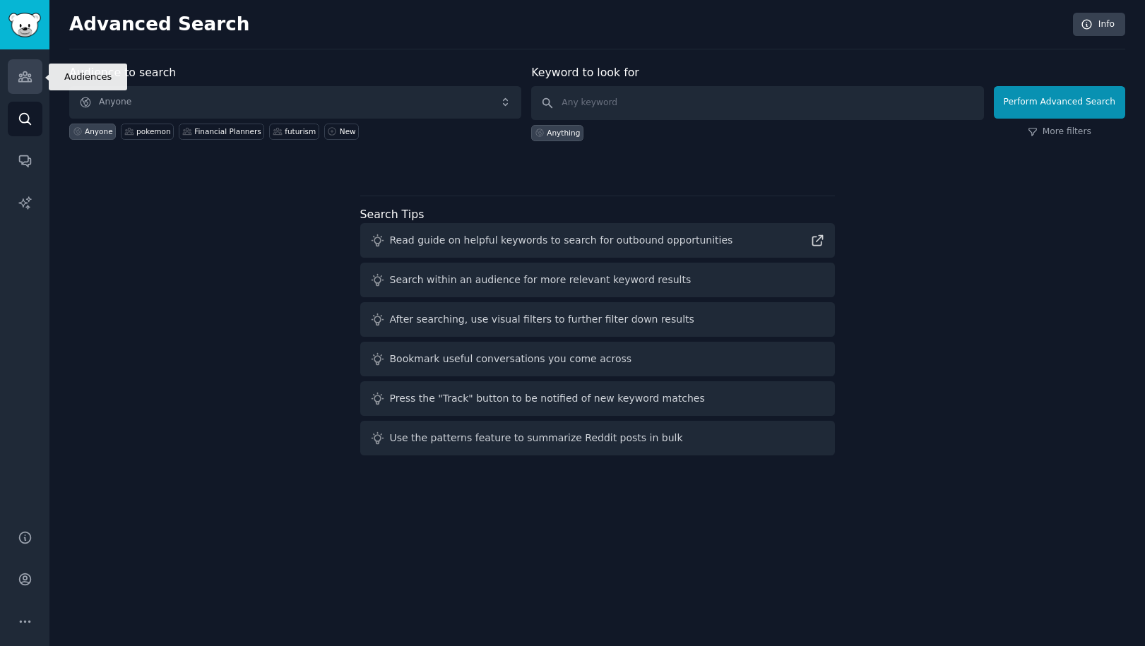
click at [25, 83] on icon "Sidebar" at bounding box center [25, 76] width 15 height 15
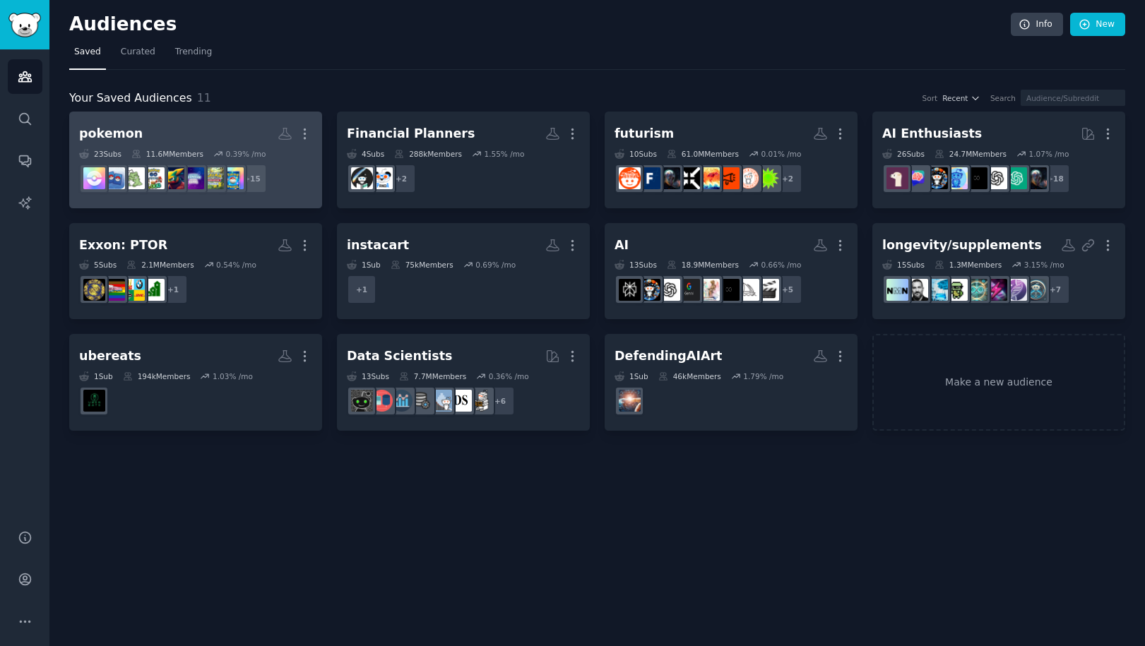
click at [206, 127] on h2 "pokemon More" at bounding box center [195, 134] width 233 height 25
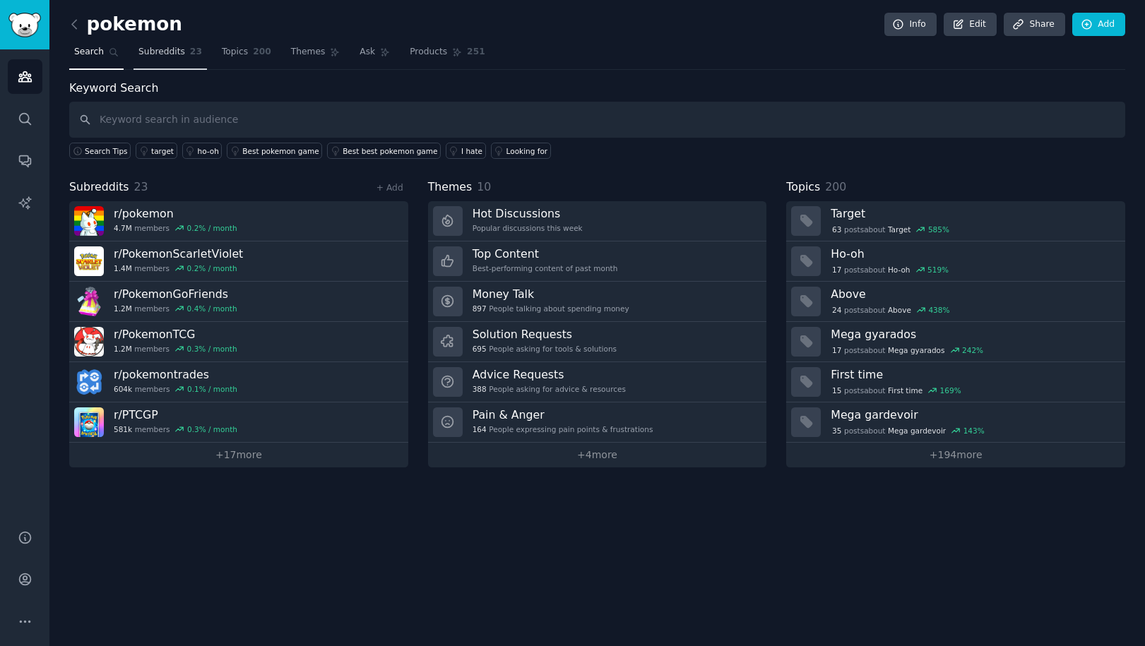
click at [166, 47] on span "Subreddits" at bounding box center [161, 52] width 47 height 13
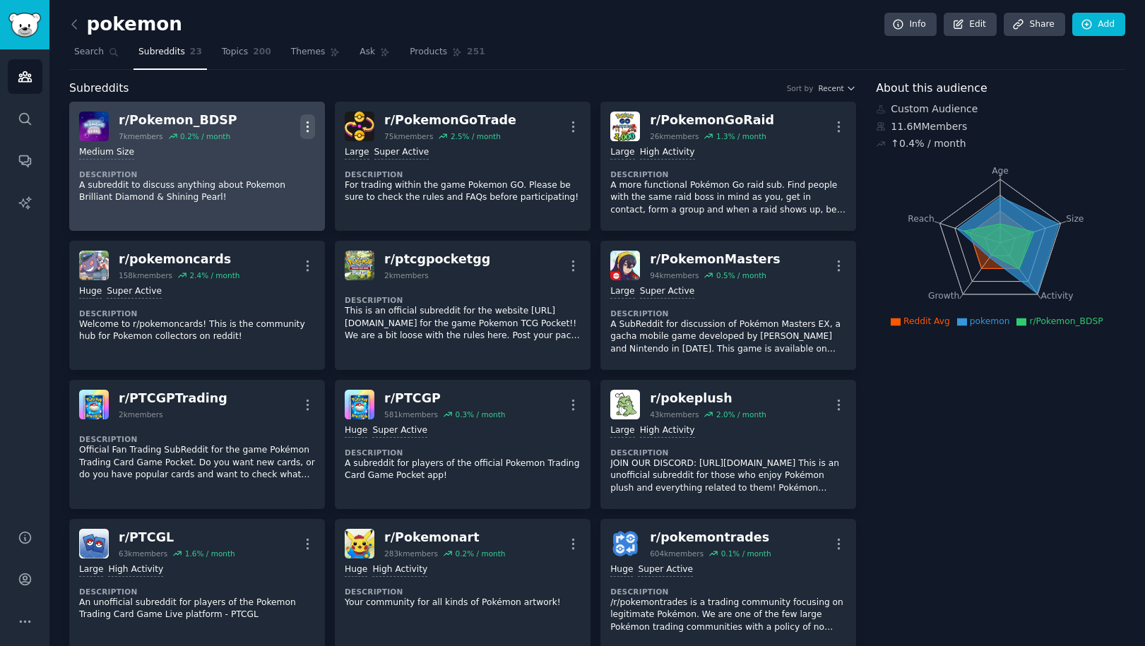
click at [310, 124] on icon "button" at bounding box center [307, 126] width 15 height 15
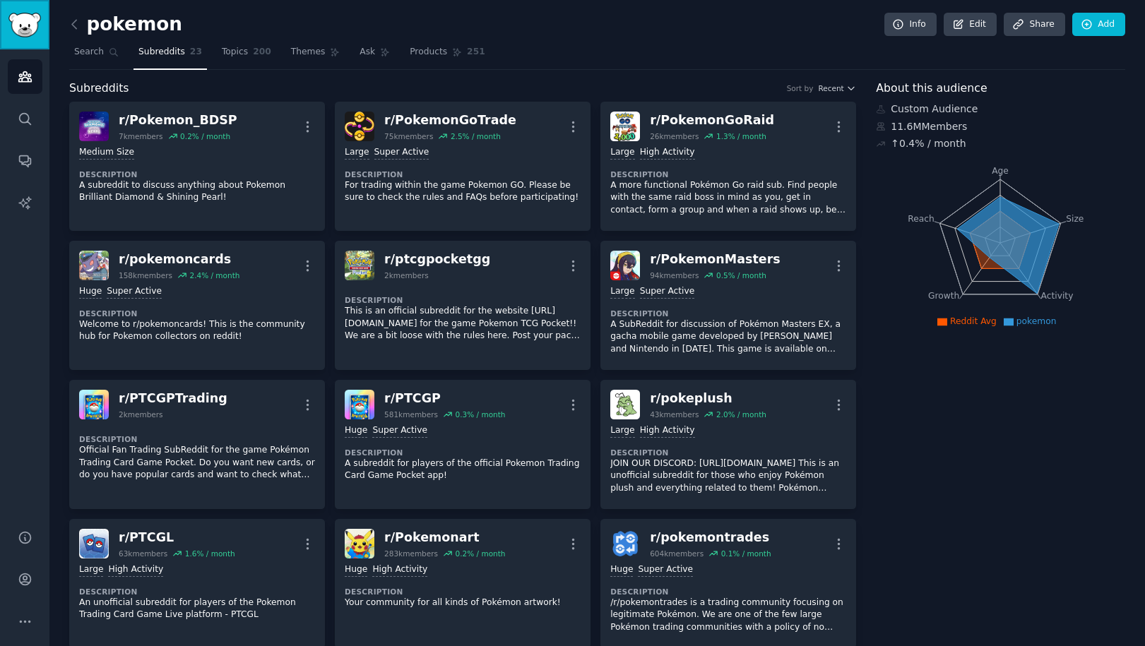
click at [18, 27] on img "Sidebar" at bounding box center [24, 25] width 32 height 25
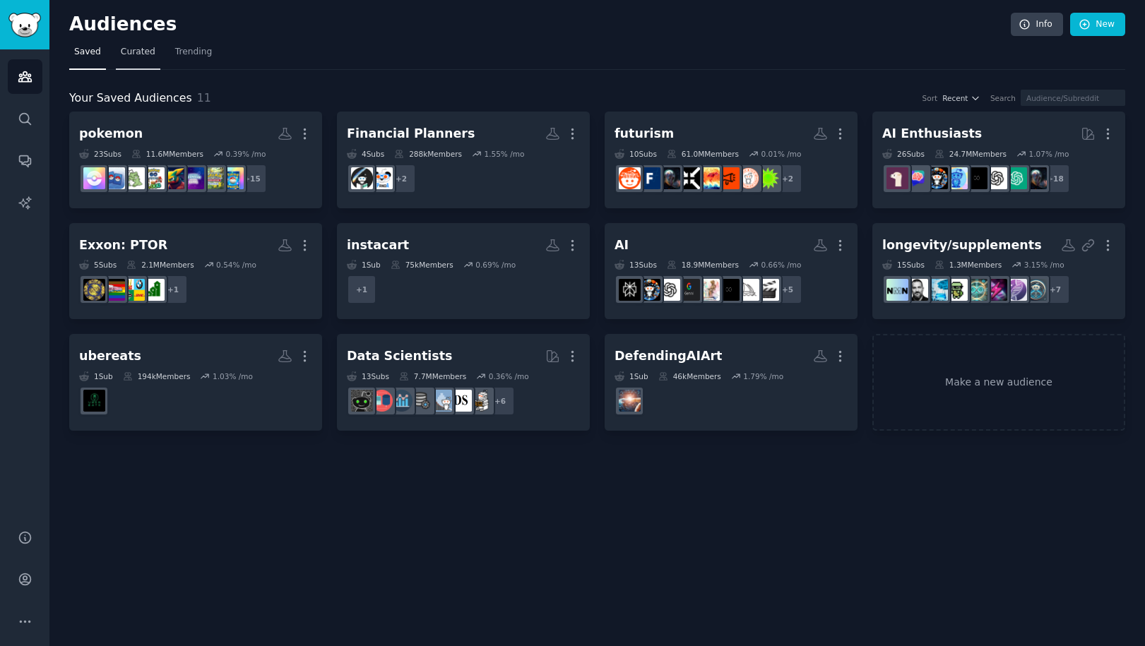
click at [142, 58] on link "Curated" at bounding box center [138, 55] width 45 height 29
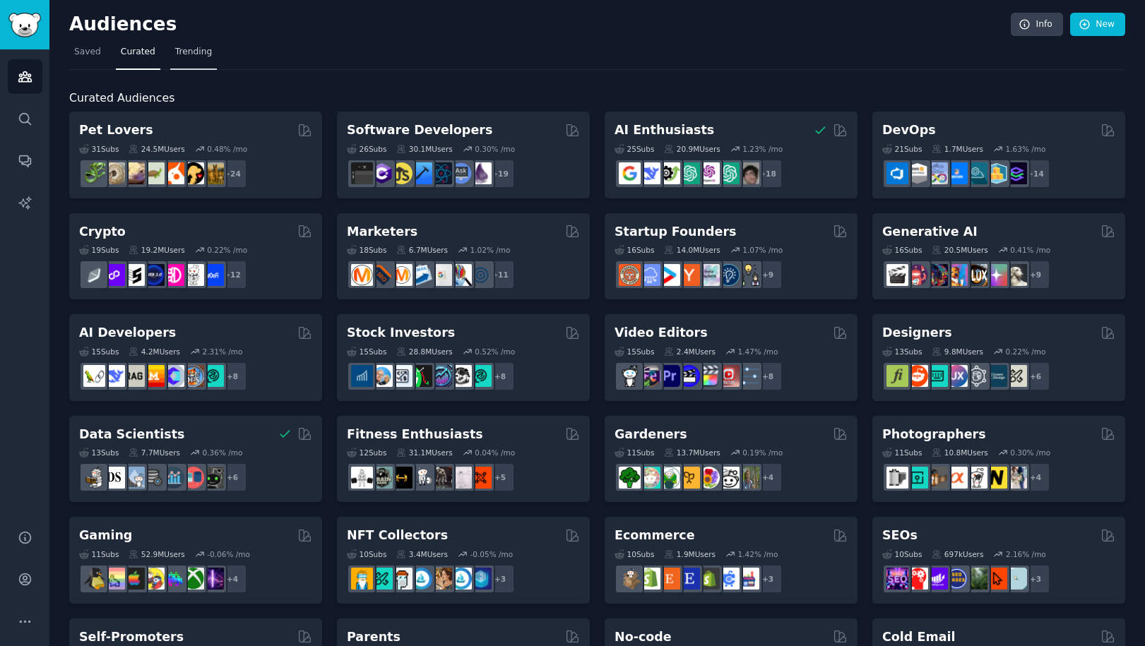
click at [203, 59] on link "Trending" at bounding box center [193, 55] width 47 height 29
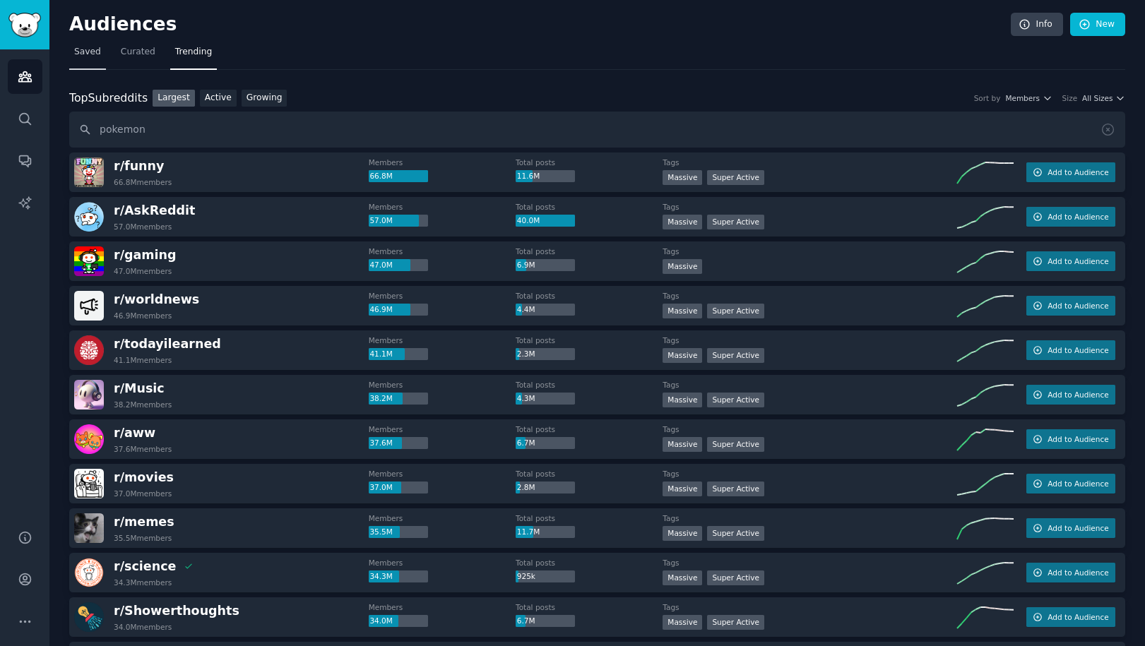
type input "pokemon"
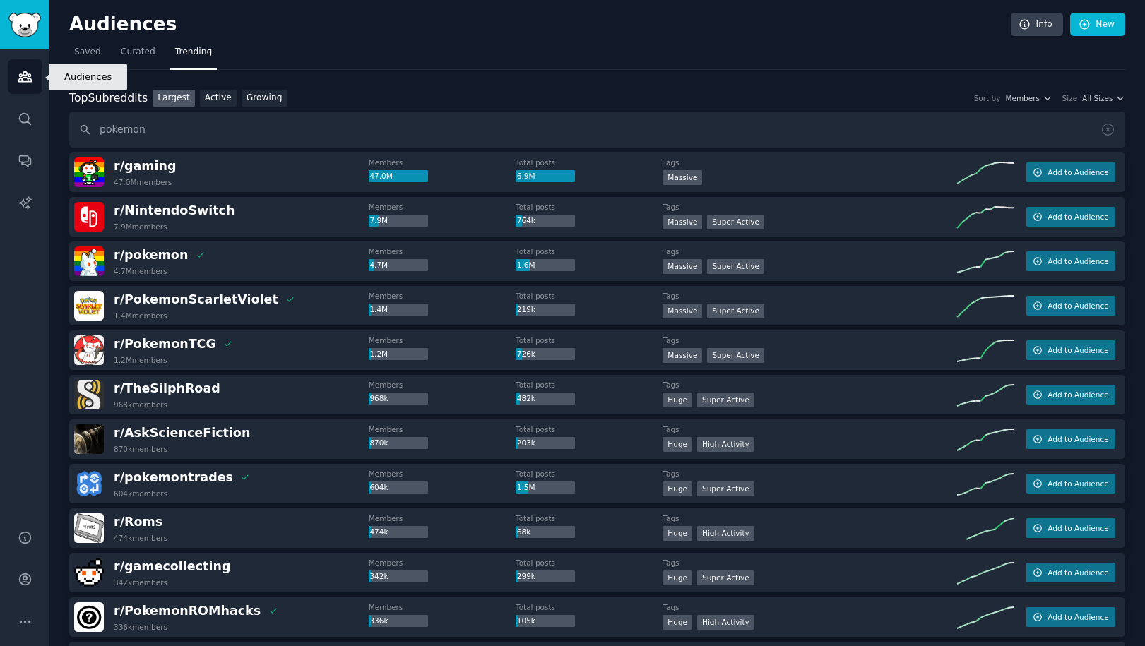
click at [23, 75] on icon "Sidebar" at bounding box center [24, 77] width 13 height 10
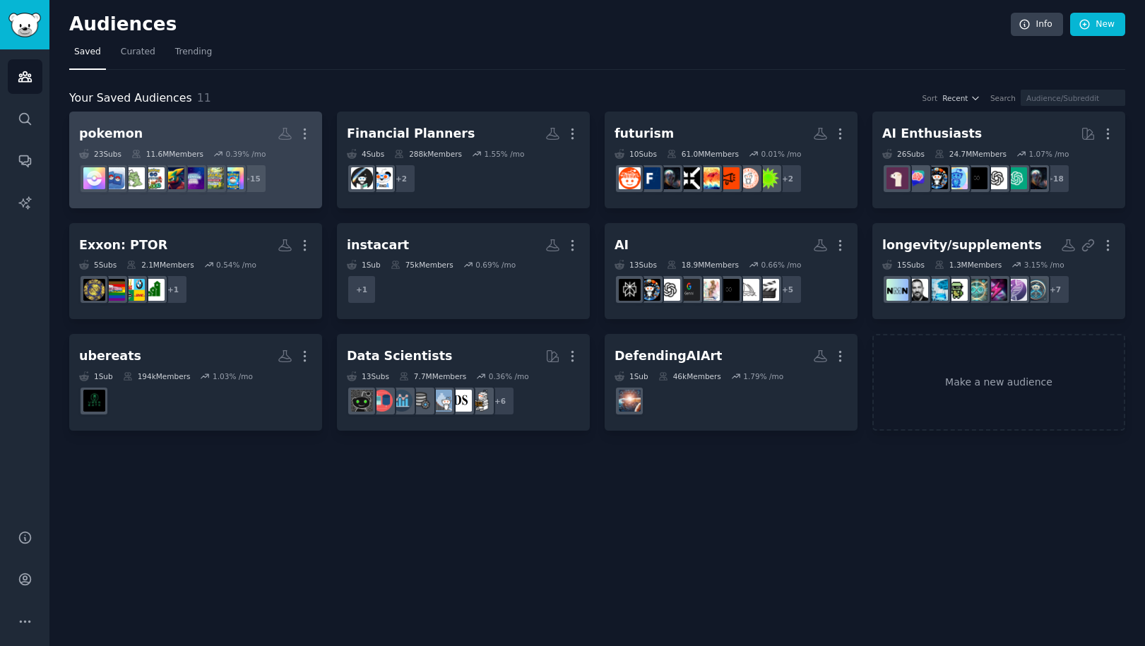
click at [123, 135] on div "pokemon" at bounding box center [111, 134] width 64 height 18
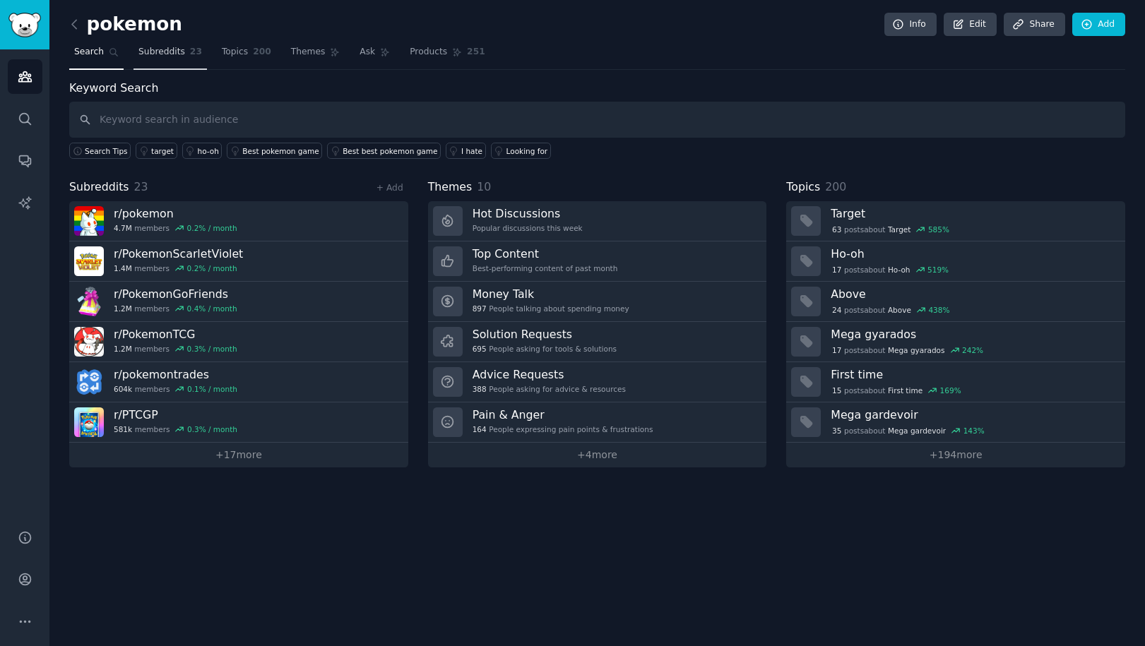
click at [165, 54] on span "Subreddits" at bounding box center [161, 52] width 47 height 13
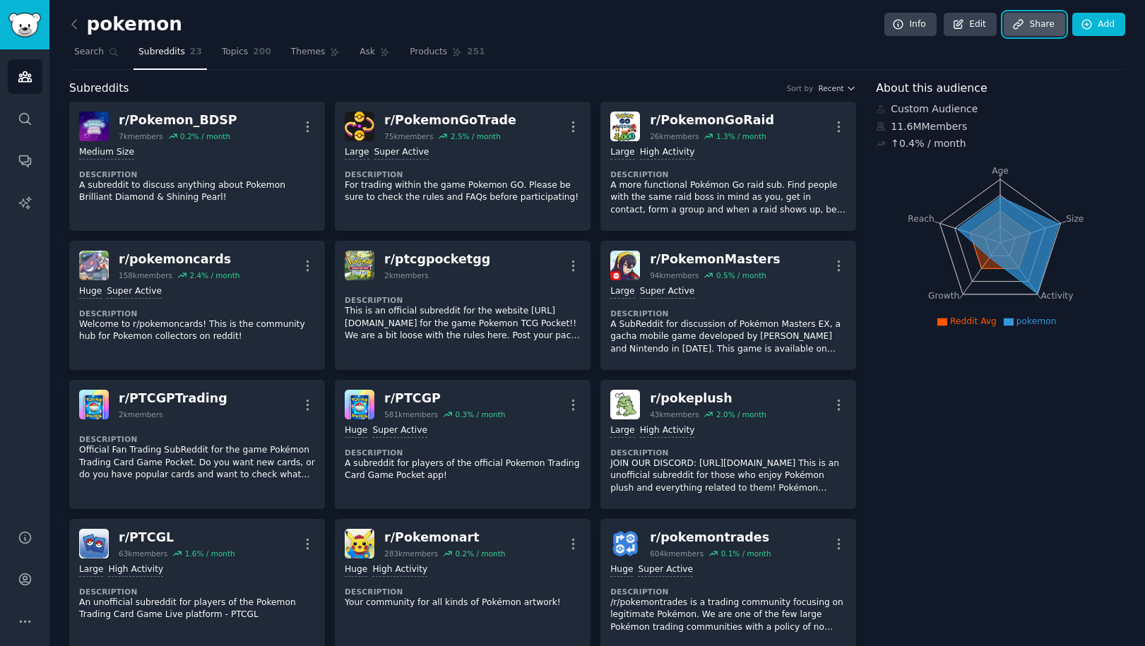
click at [1042, 27] on link "Share" at bounding box center [1034, 25] width 61 height 24
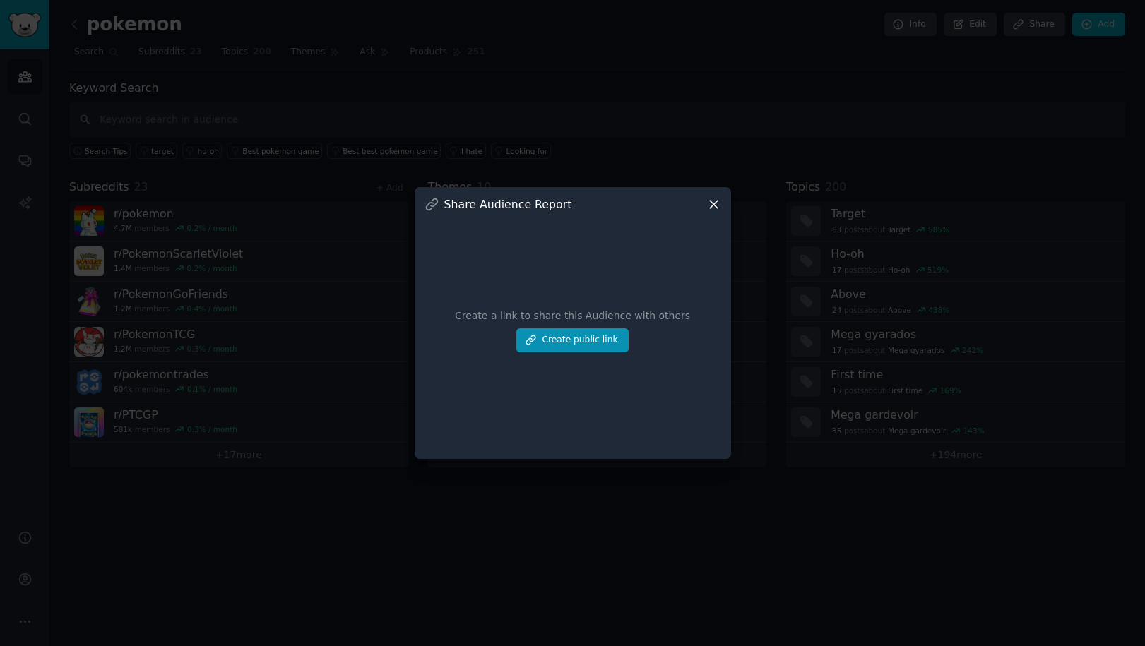
click at [709, 207] on icon at bounding box center [713, 204] width 15 height 15
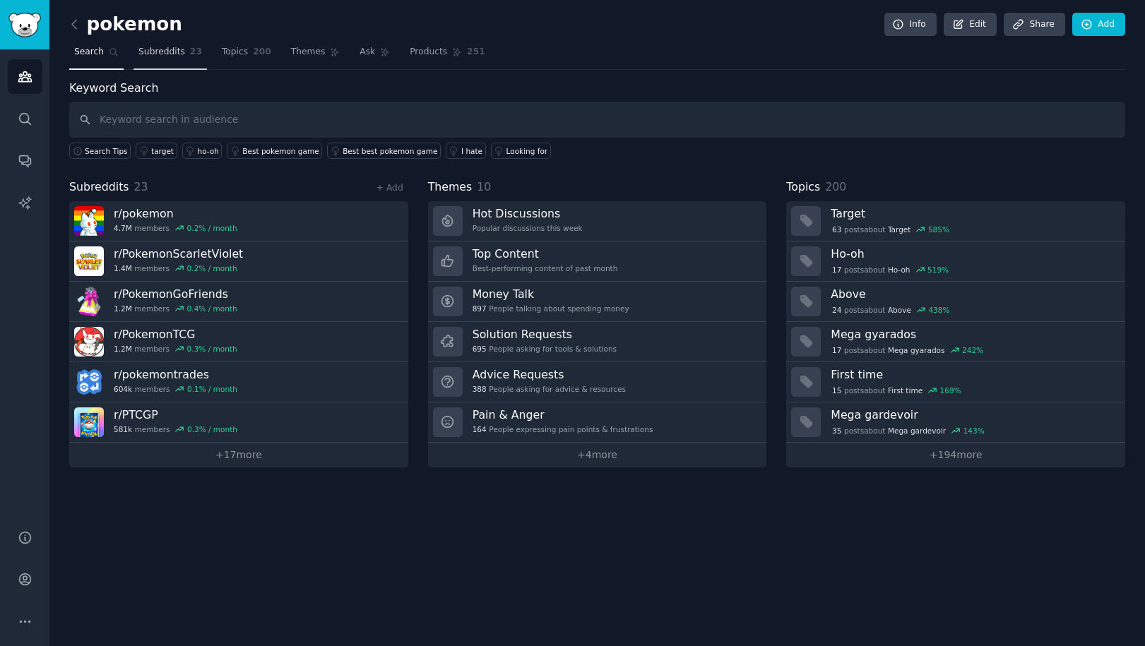
click at [153, 51] on span "Subreddits" at bounding box center [161, 52] width 47 height 13
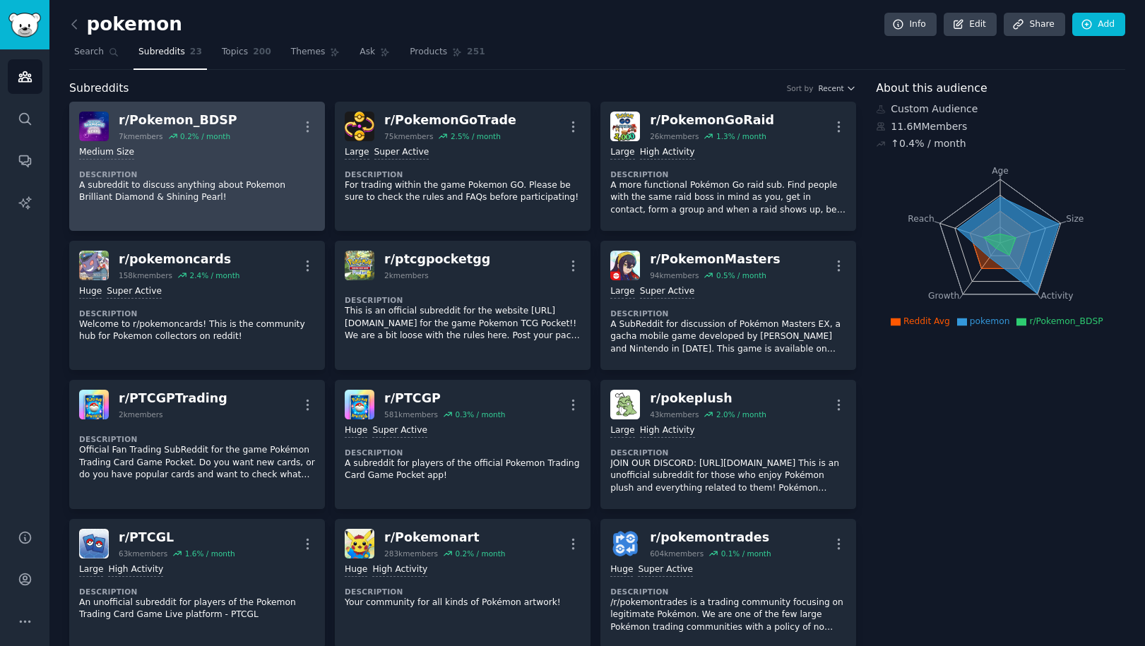
click at [215, 135] on div "0.2 % / month" at bounding box center [205, 136] width 50 height 10
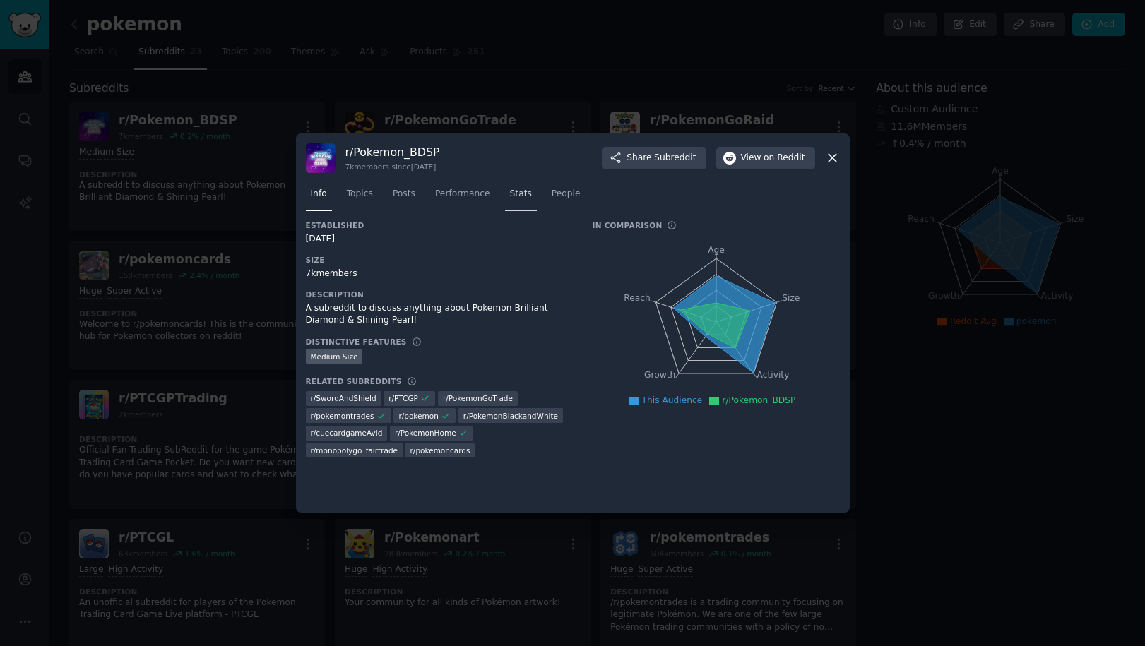
click at [528, 201] on link "Stats" at bounding box center [521, 197] width 32 height 29
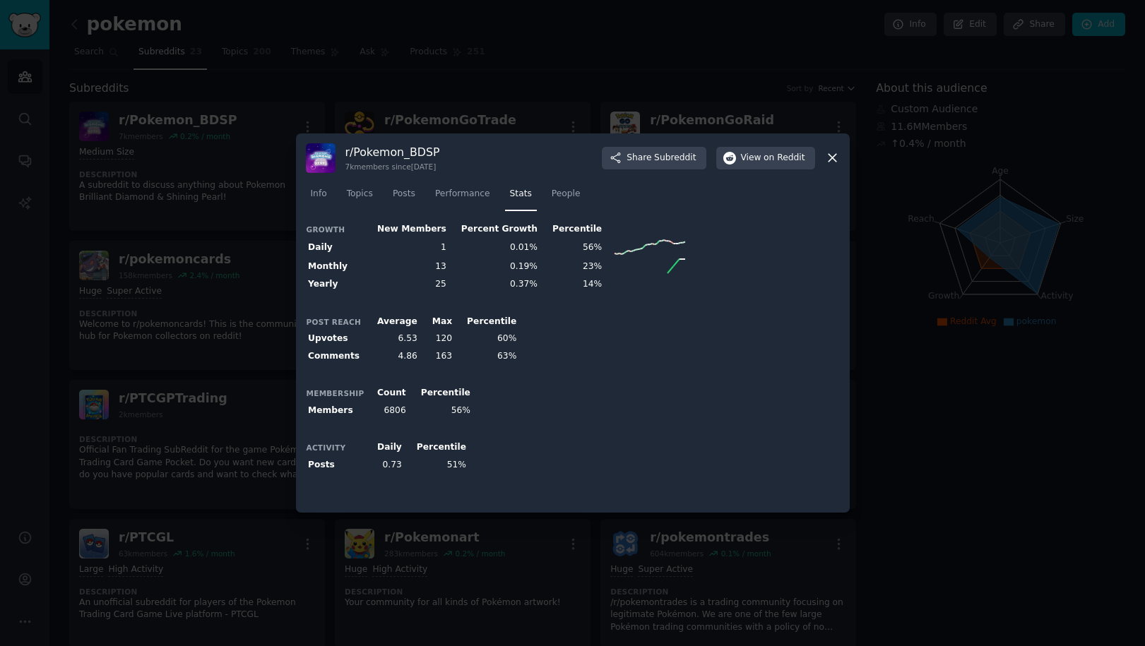
click at [841, 150] on div "r/ Pokemon_BDSP 7k members since [DATE] Share Subreddit View on Reddit Info Top…" at bounding box center [573, 324] width 554 height 380
click at [835, 157] on icon at bounding box center [832, 157] width 15 height 15
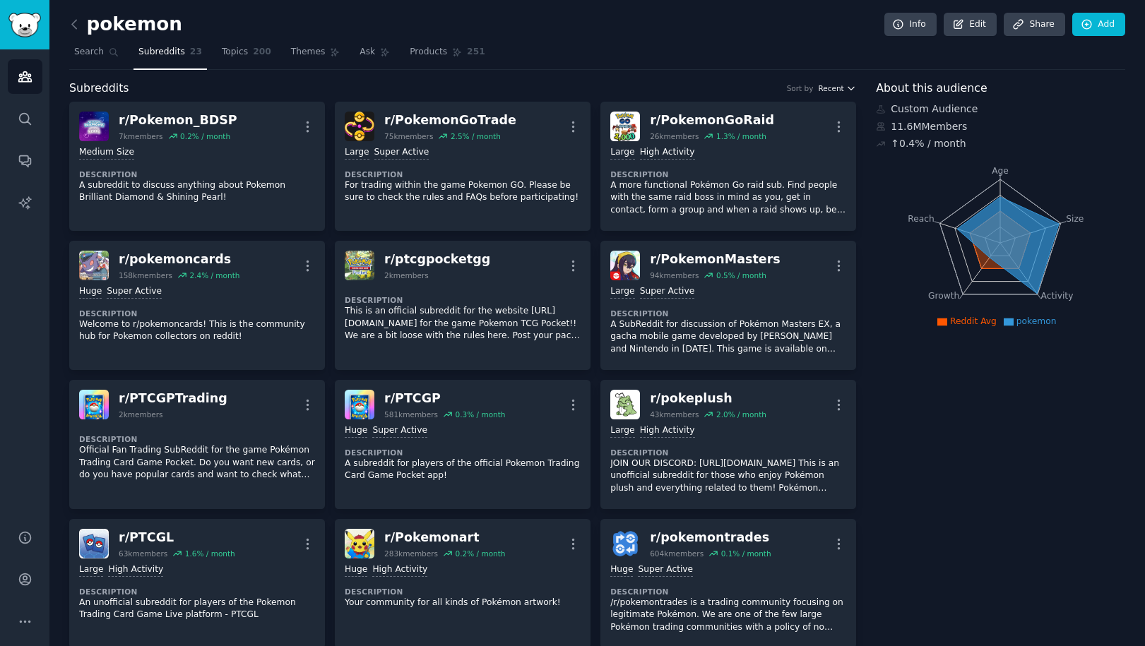
click at [834, 85] on span "Recent" at bounding box center [830, 88] width 25 height 10
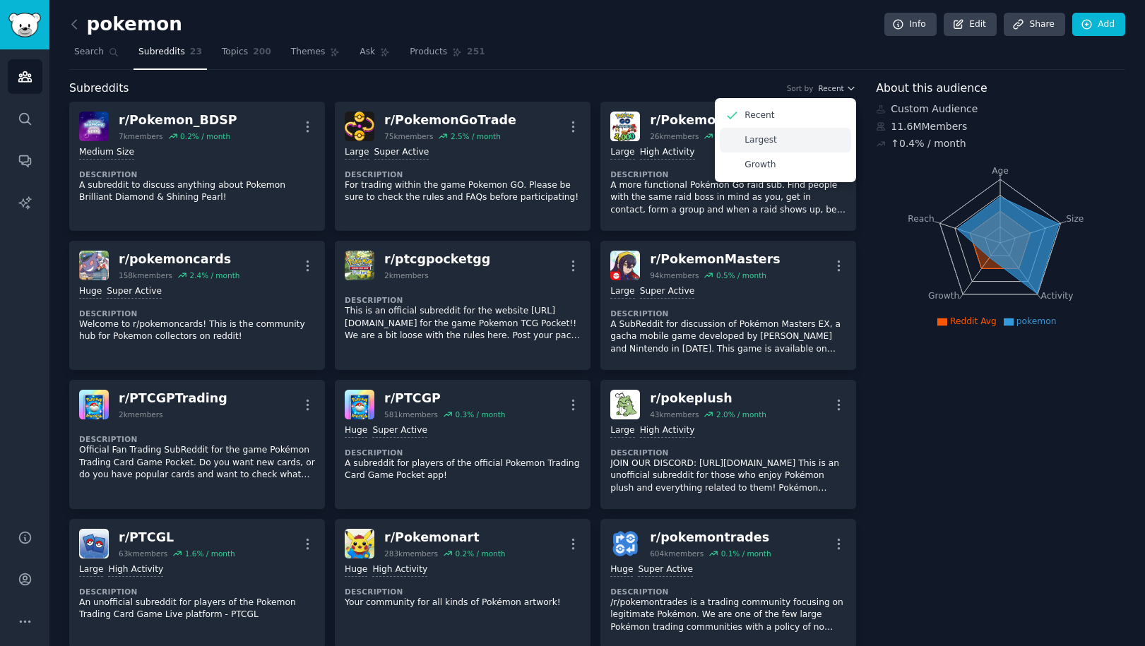
click at [770, 143] on p "Largest" at bounding box center [761, 140] width 32 height 13
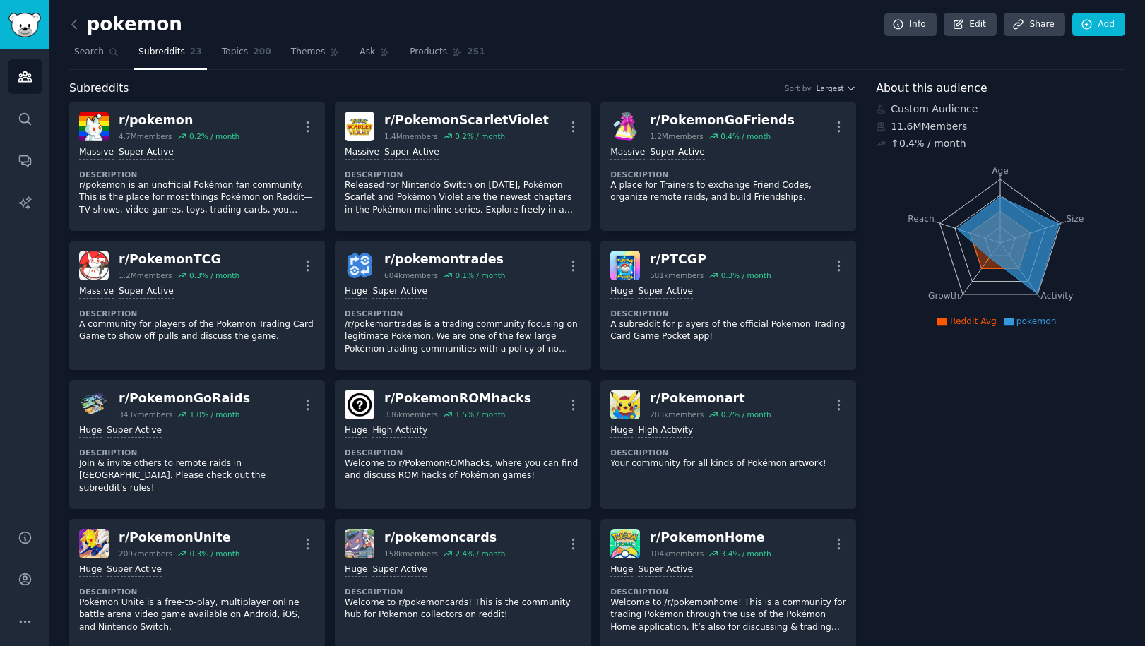
click at [840, 93] on div "Subreddits Sort by Largest" at bounding box center [462, 89] width 787 height 18
click at [843, 86] on button "Largest" at bounding box center [837, 88] width 40 height 10
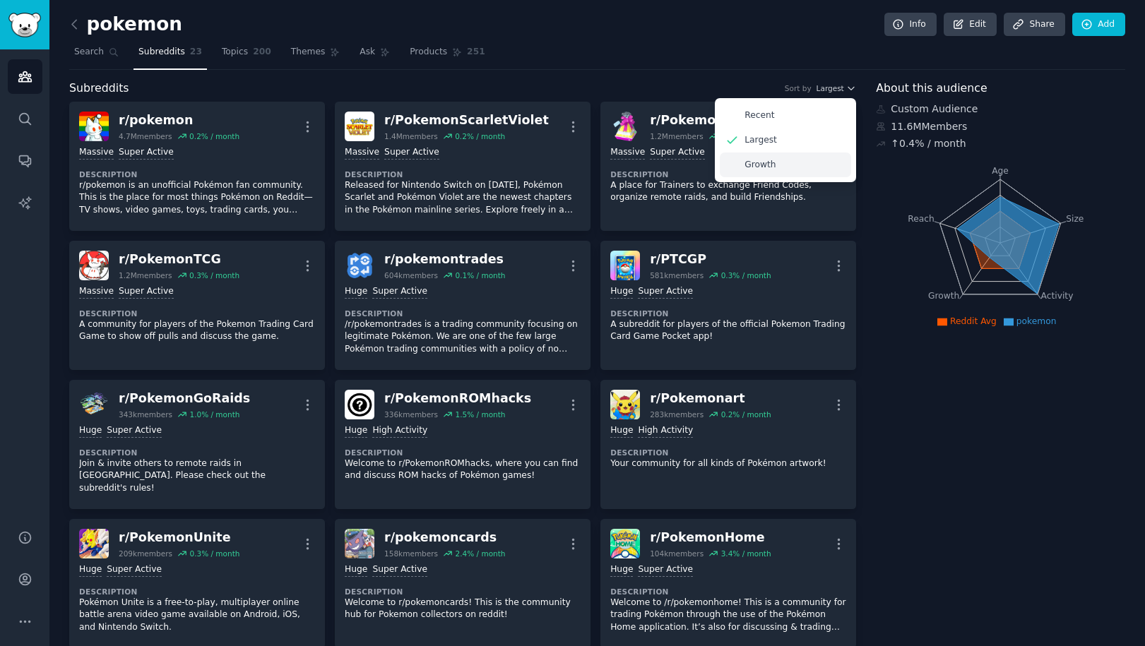
click at [775, 163] on div "Growth" at bounding box center [785, 165] width 131 height 25
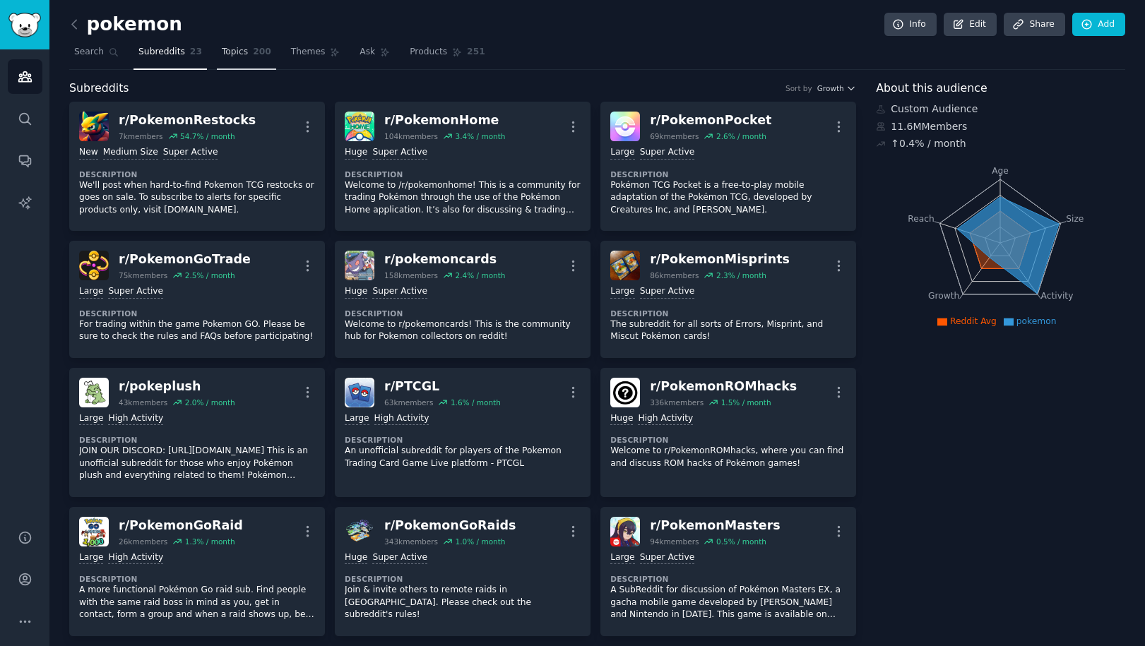
click at [228, 55] on span "Topics" at bounding box center [235, 52] width 26 height 13
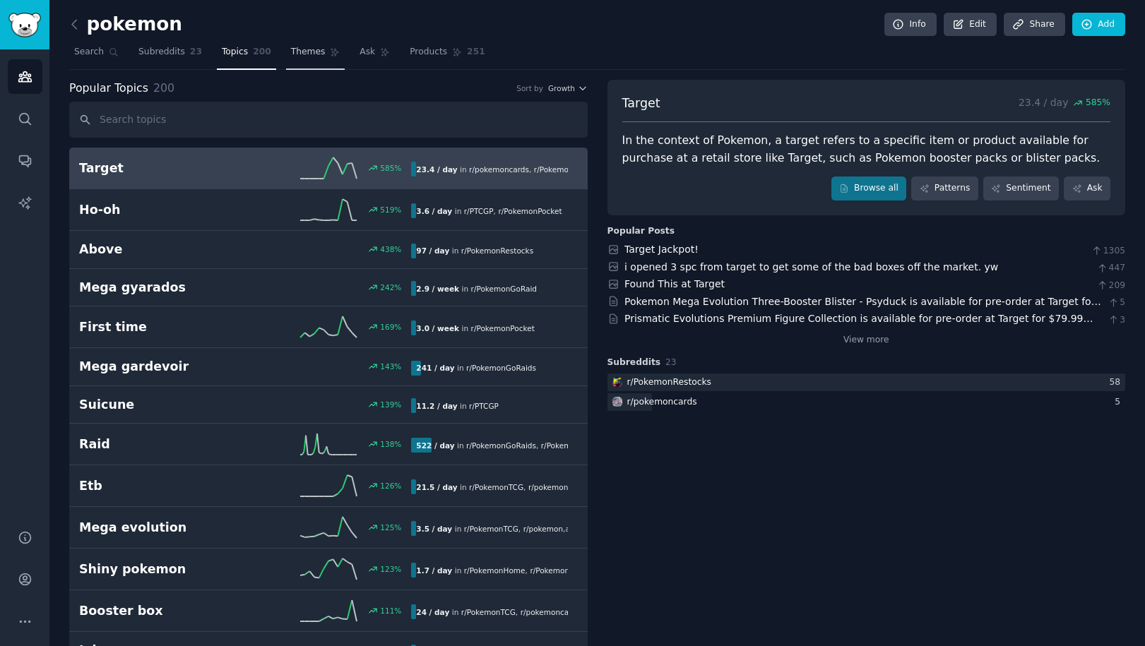
click at [309, 56] on span "Themes" at bounding box center [308, 52] width 35 height 13
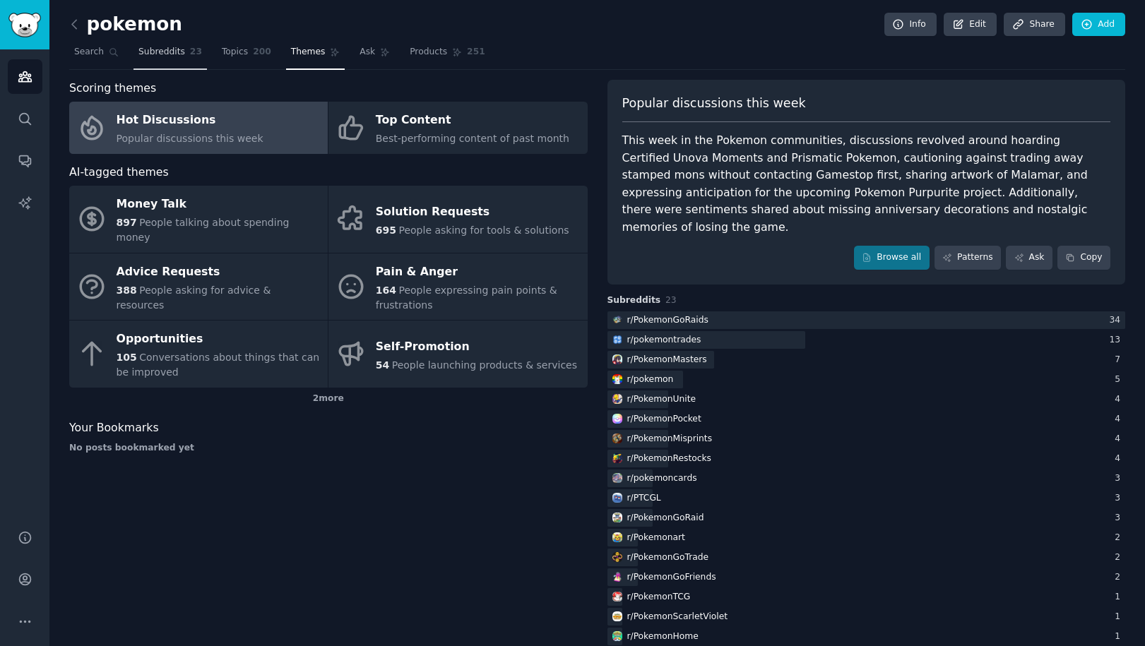
click at [155, 52] on span "Subreddits" at bounding box center [161, 52] width 47 height 13
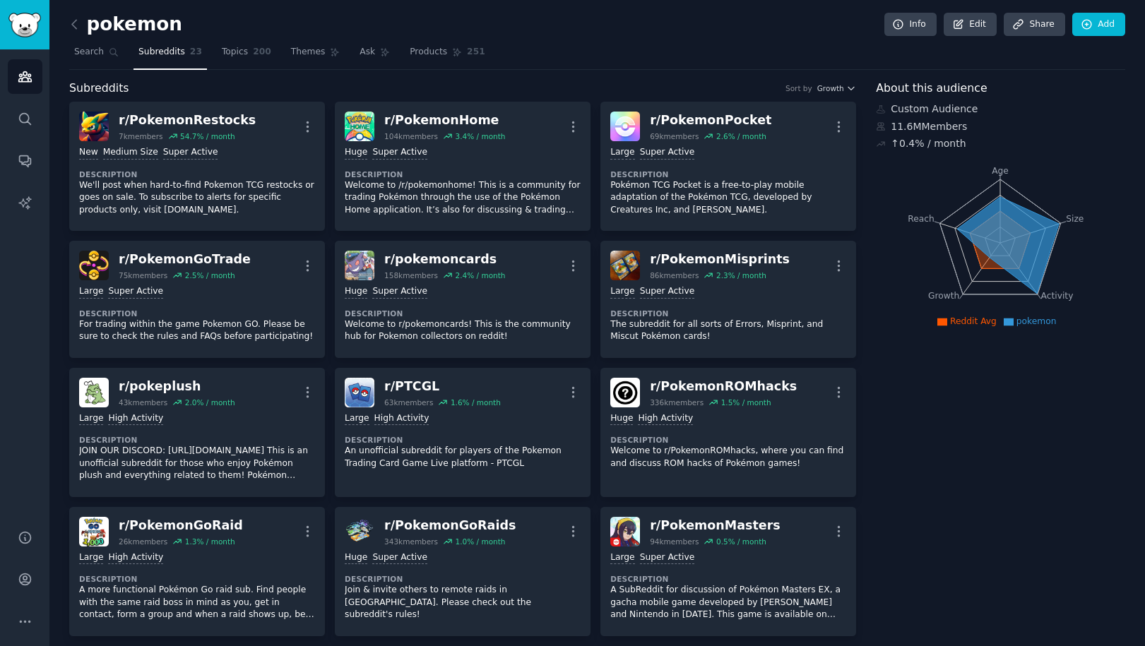
click at [815, 82] on div "Subreddits Sort by Growth" at bounding box center [462, 89] width 787 height 18
click at [846, 90] on icon "button" at bounding box center [851, 88] width 10 height 10
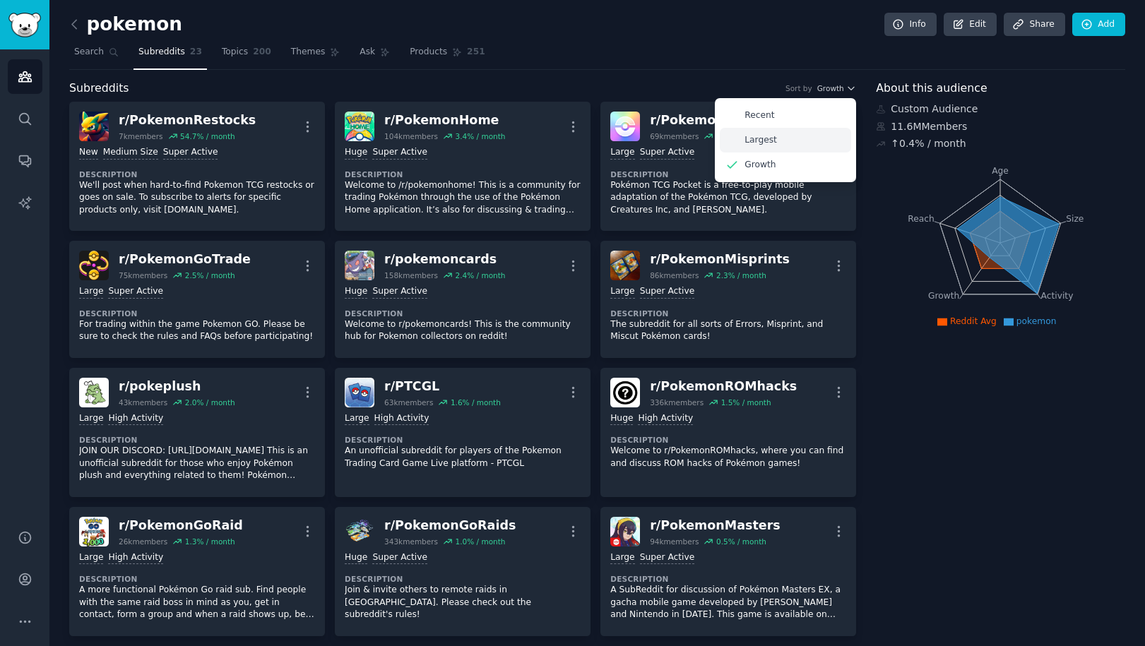
click at [783, 137] on div "Largest" at bounding box center [785, 140] width 131 height 25
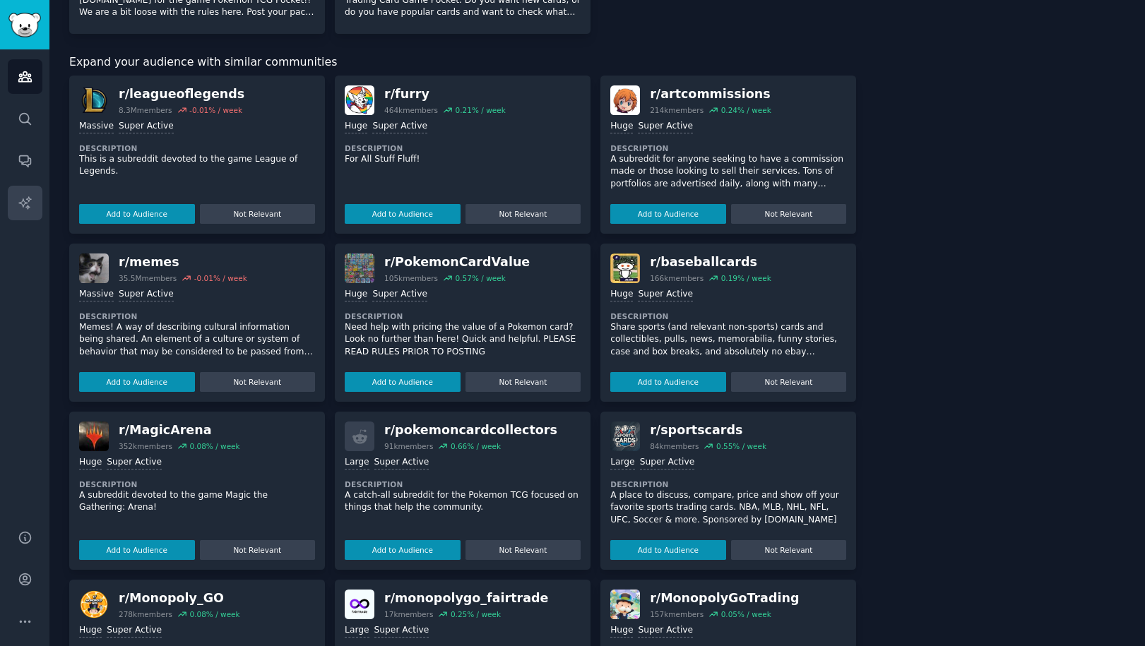
scroll to position [1172, 0]
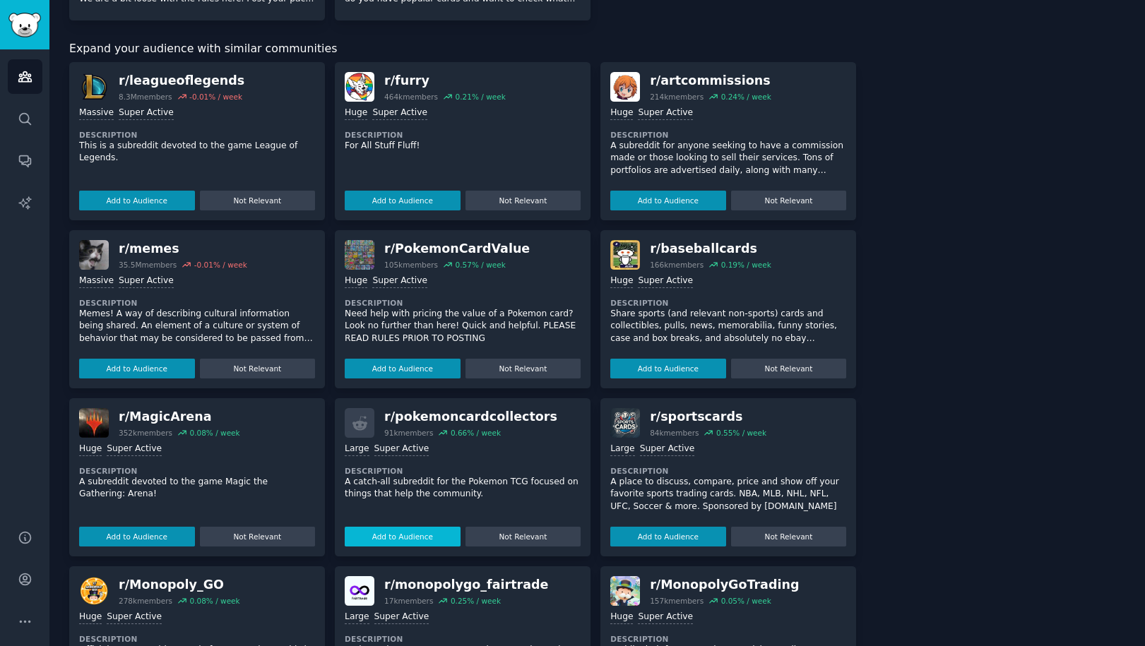
click at [390, 527] on button "Add to Audience" at bounding box center [403, 537] width 116 height 20
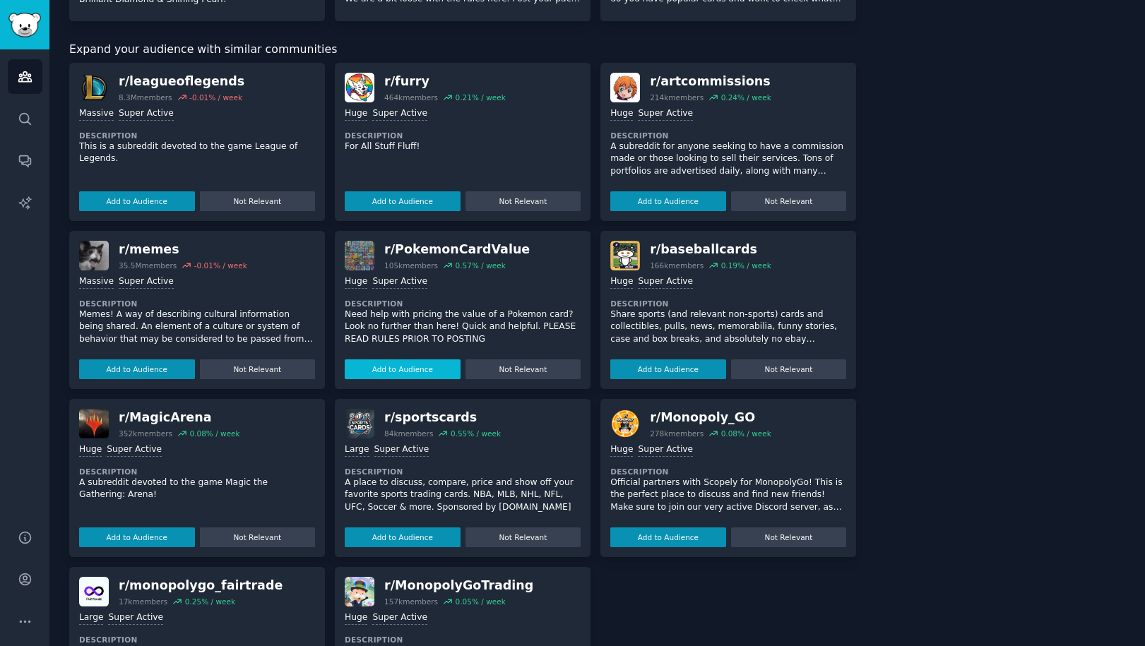
click at [412, 360] on button "Add to Audience" at bounding box center [403, 370] width 116 height 20
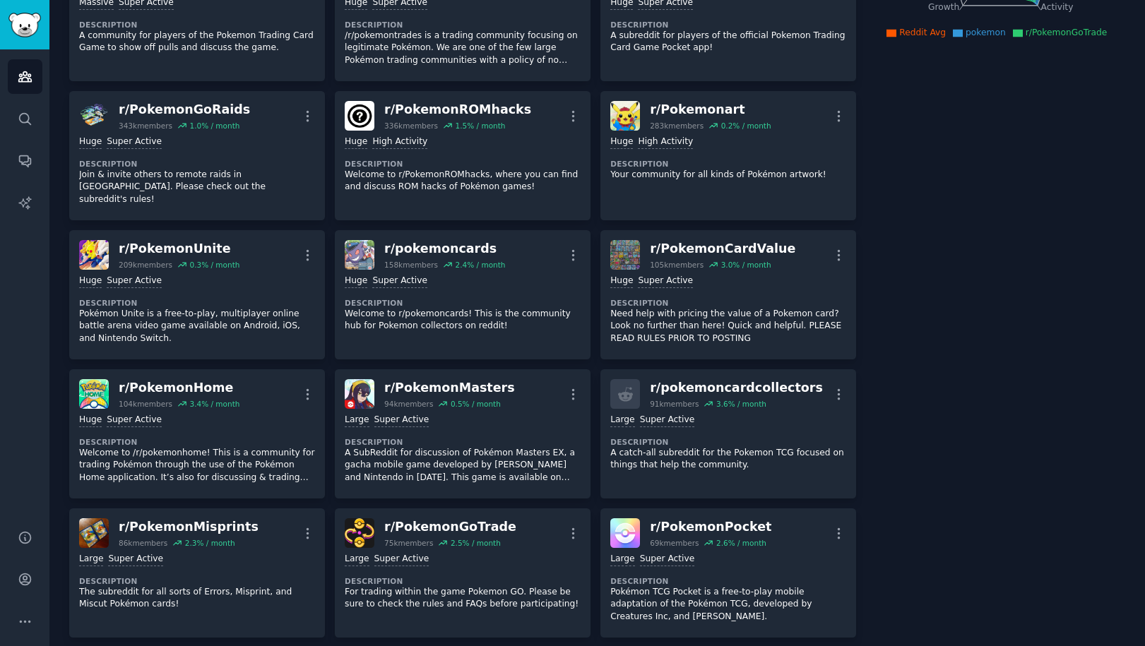
scroll to position [0, 0]
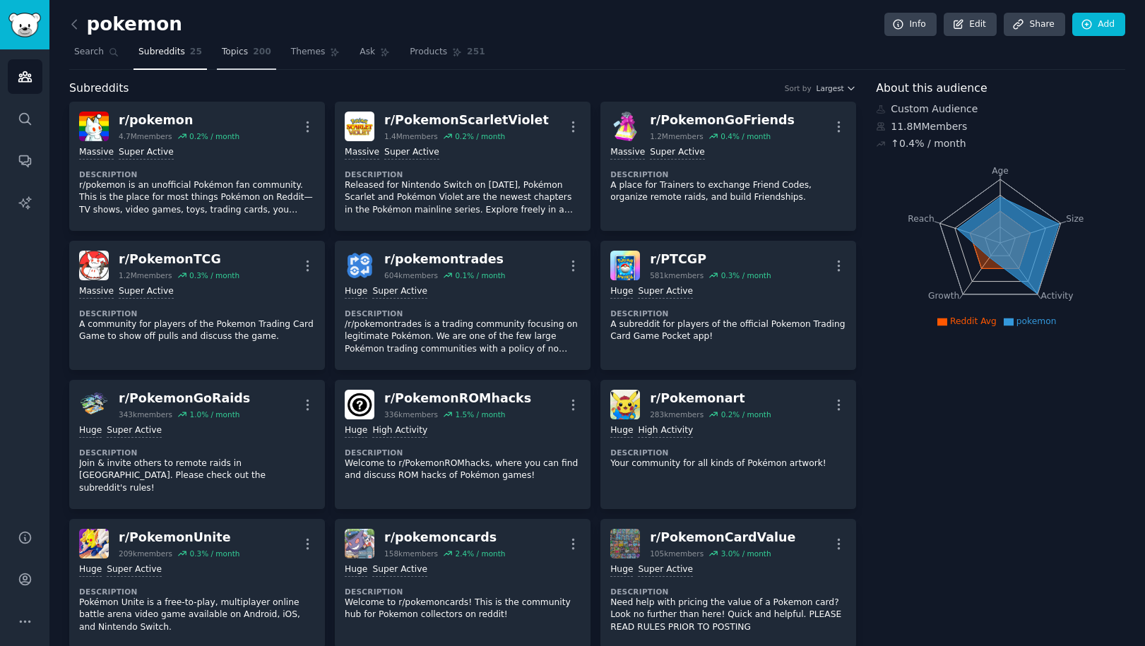
click at [237, 50] on span "Topics" at bounding box center [235, 52] width 26 height 13
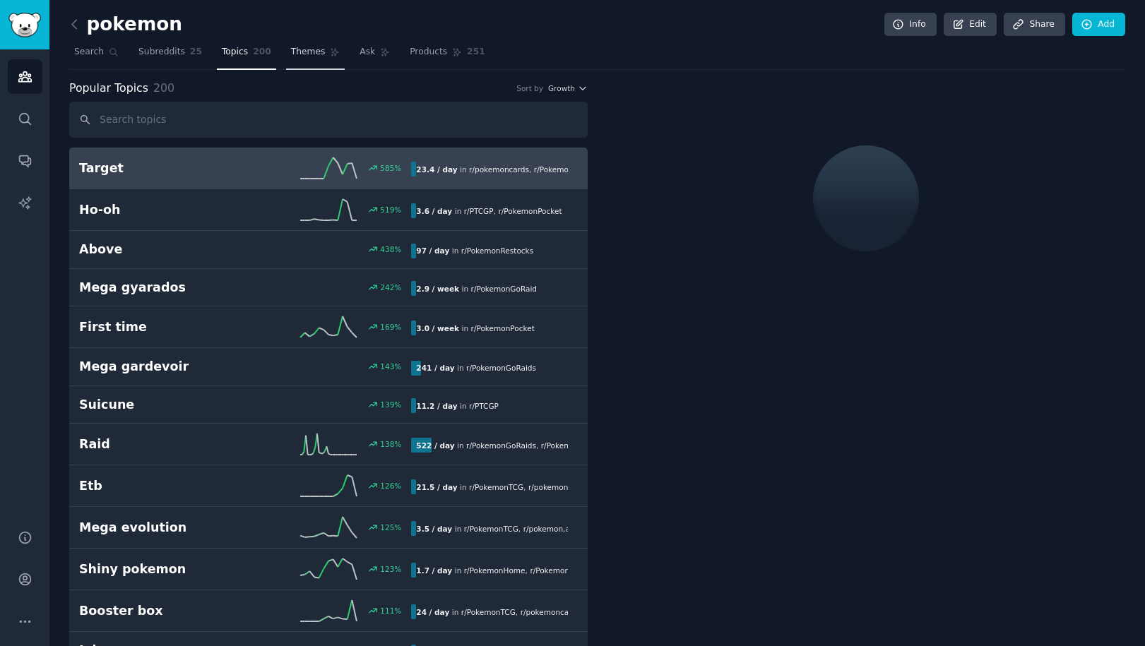
click at [314, 60] on link "Themes" at bounding box center [315, 55] width 59 height 29
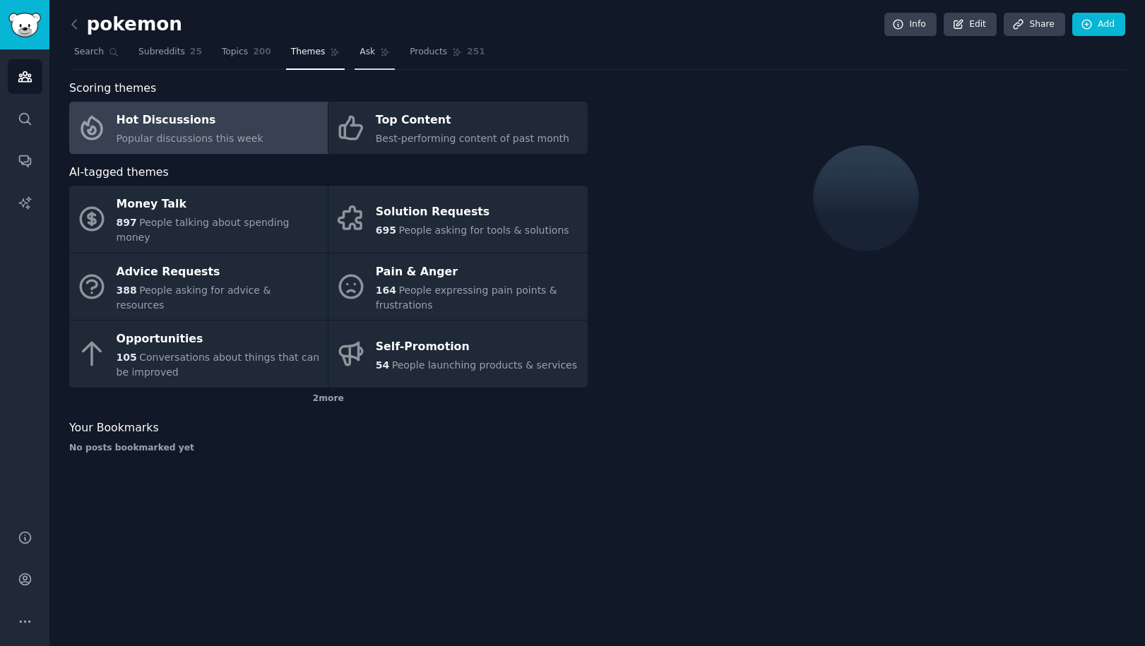
click at [366, 60] on link "Ask" at bounding box center [375, 55] width 40 height 29
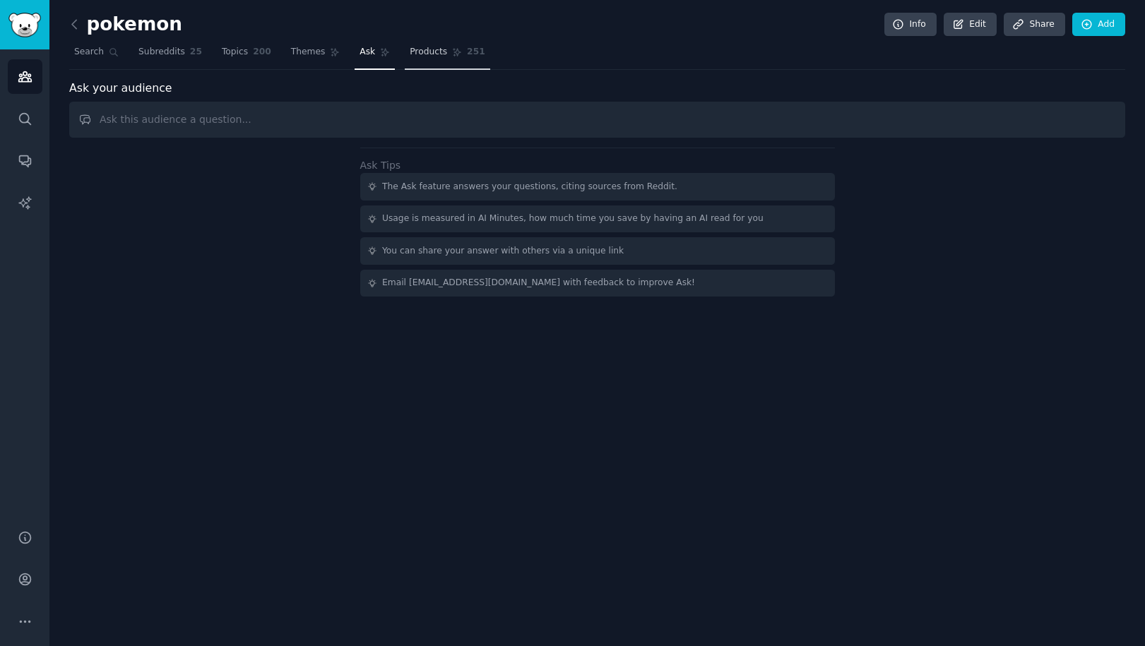
click at [436, 54] on span "Products" at bounding box center [428, 52] width 37 height 13
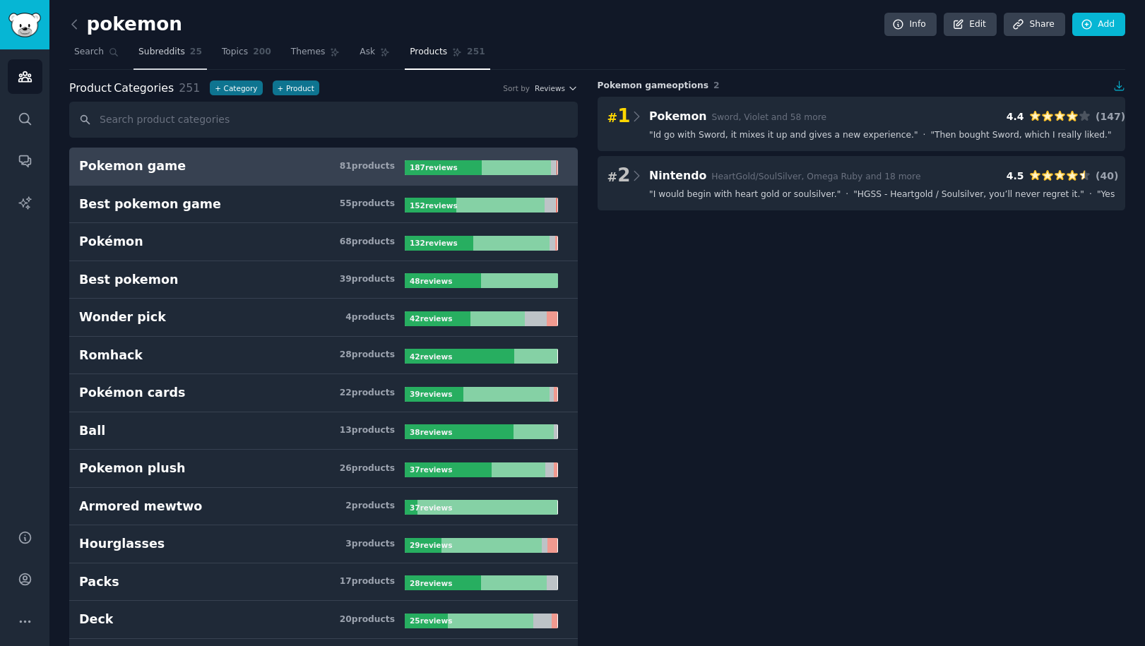
click at [176, 55] on span "Subreddits" at bounding box center [161, 52] width 47 height 13
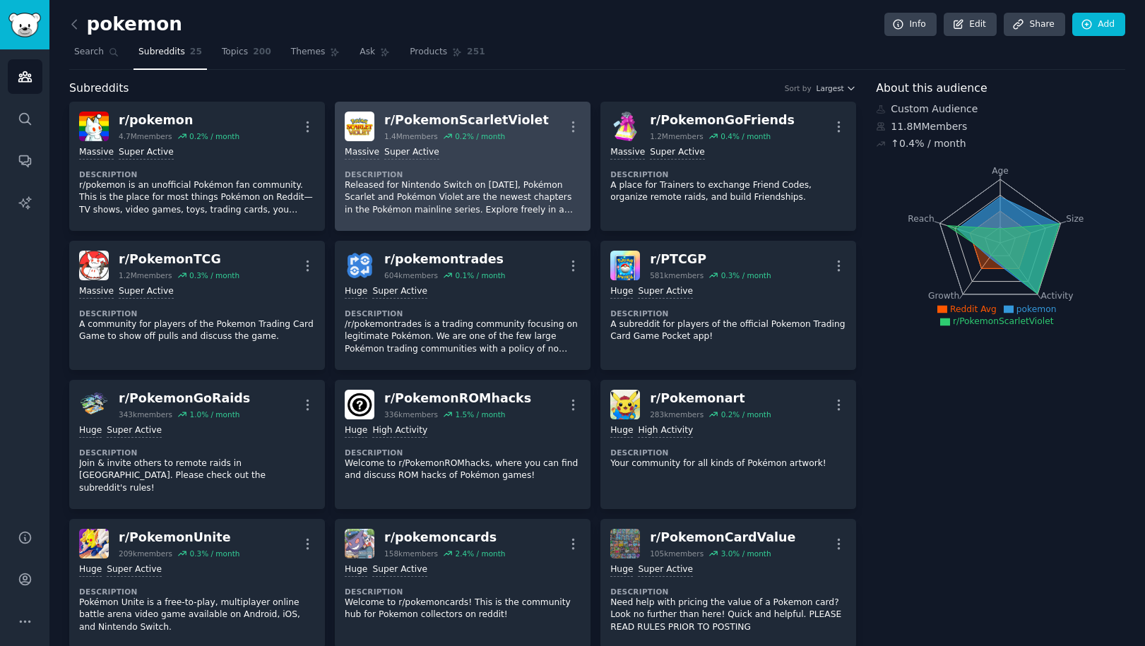
click at [471, 187] on p "Released for Nintendo Switch on [DATE], Pokémon Scarlet and Pokémon Violet are …" at bounding box center [463, 197] width 236 height 37
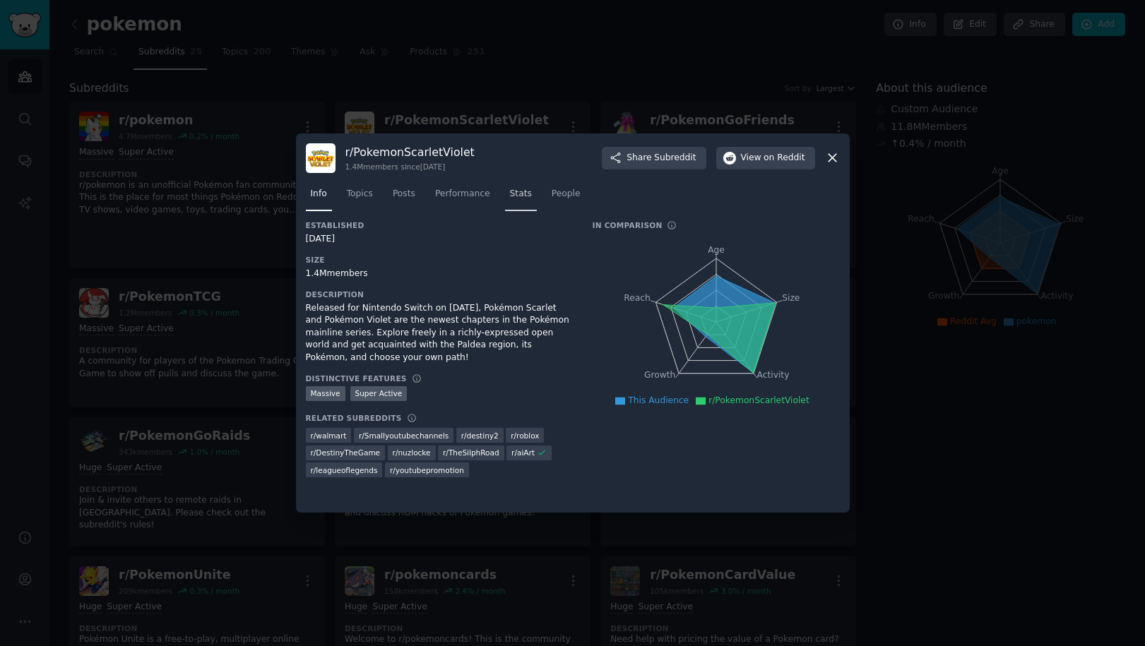
click at [507, 195] on link "Stats" at bounding box center [521, 197] width 32 height 29
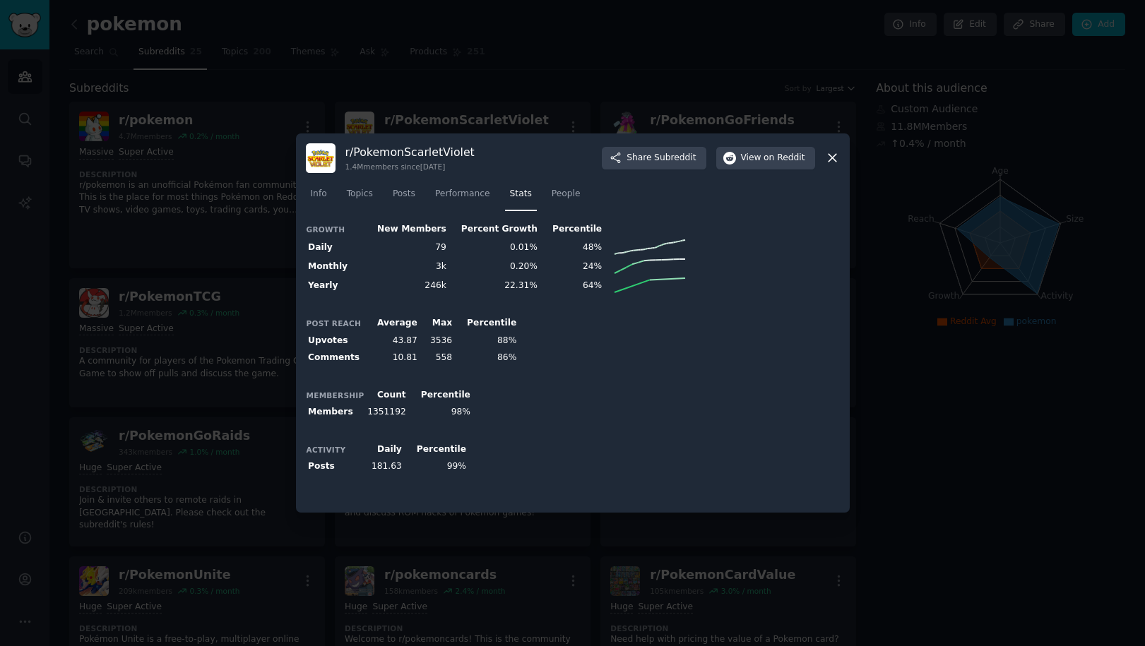
click at [832, 161] on icon at bounding box center [832, 157] width 15 height 15
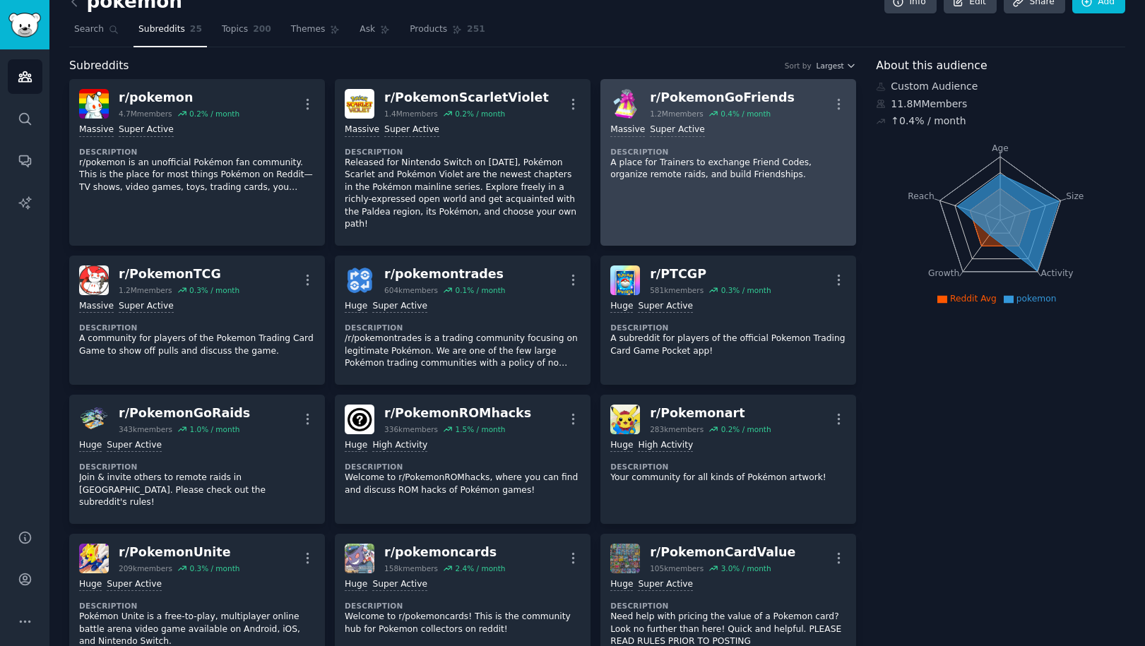
scroll to position [30, 0]
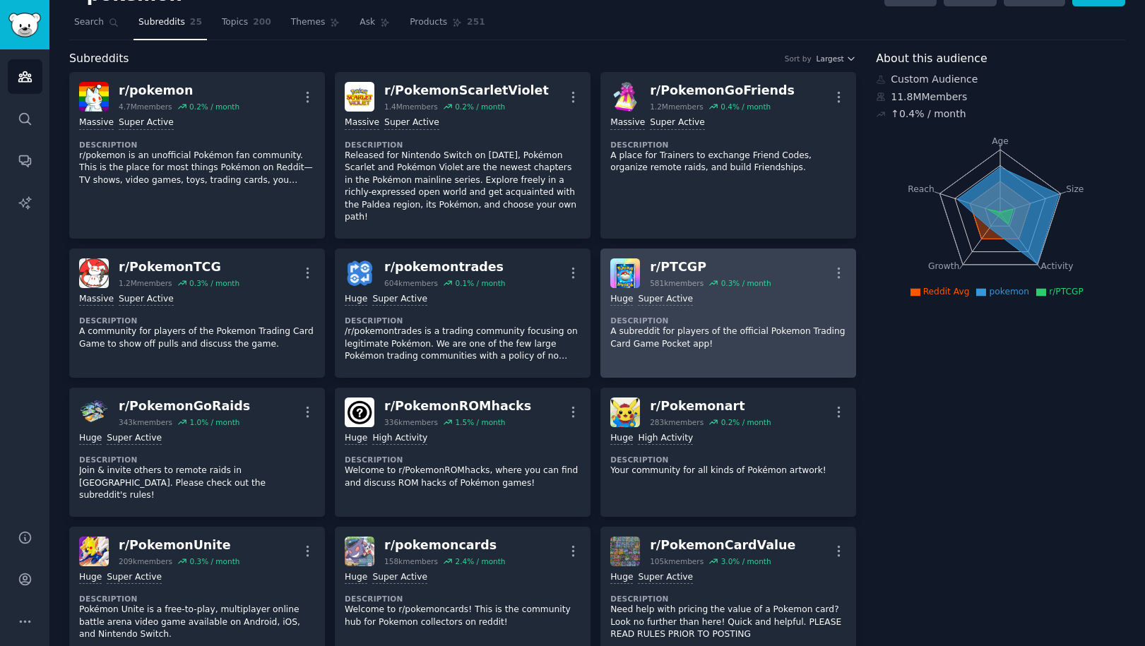
click at [744, 259] on div "r/ PTCGP" at bounding box center [710, 268] width 121 height 18
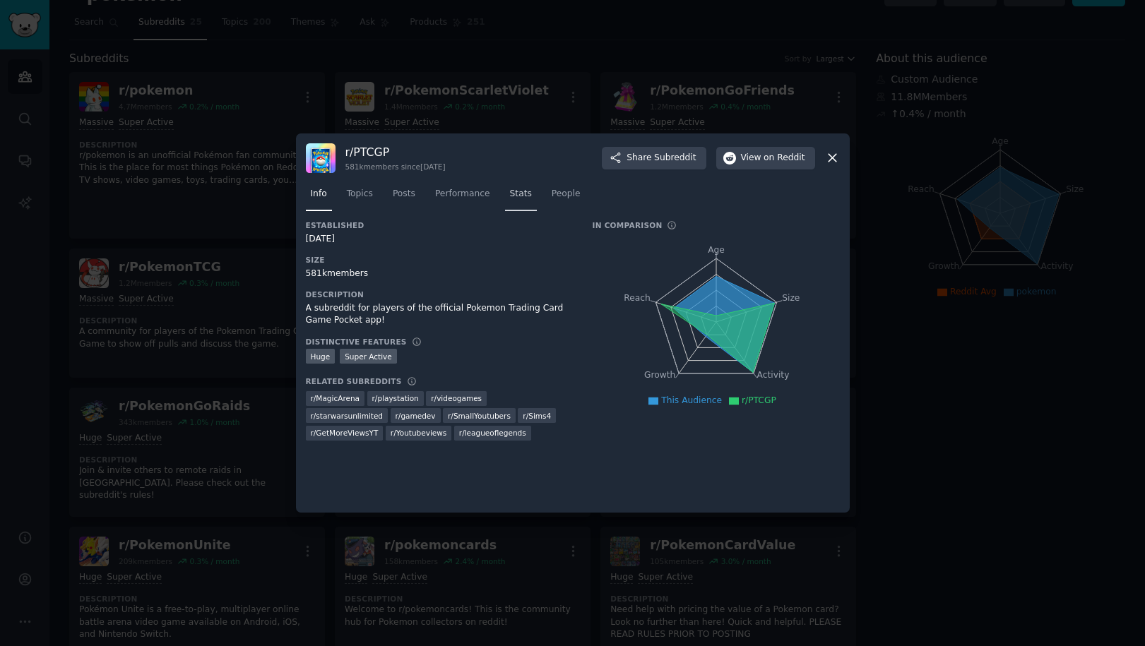
click at [514, 196] on span "Stats" at bounding box center [521, 194] width 22 height 13
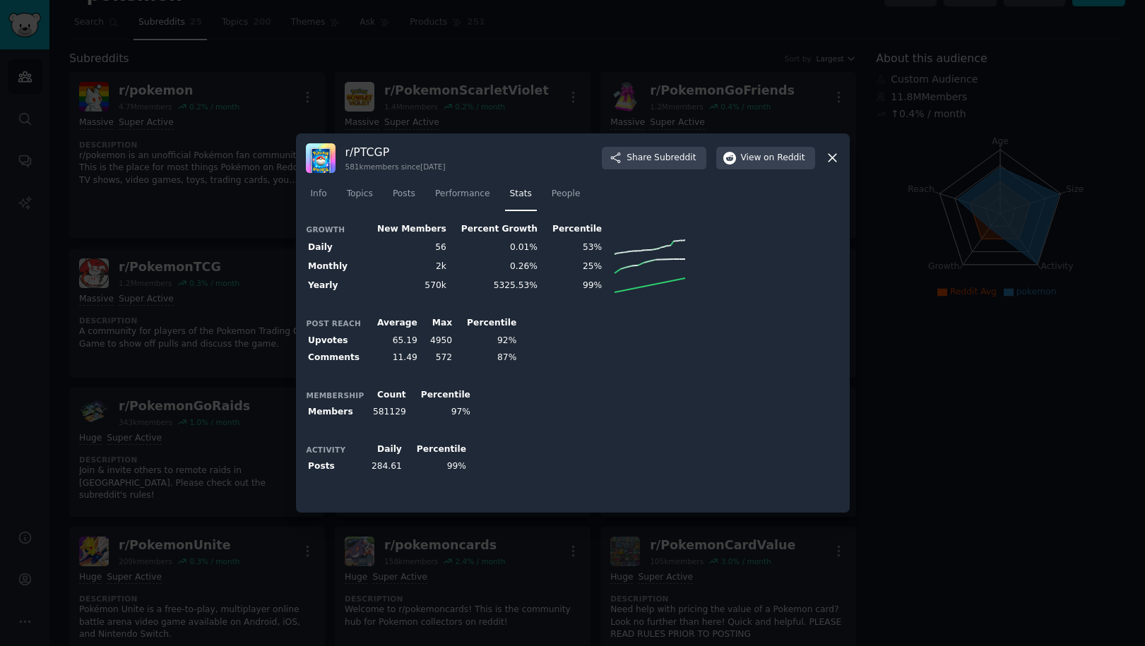
click at [825, 161] on icon at bounding box center [832, 157] width 15 height 15
